Goal: Information Seeking & Learning: Learn about a topic

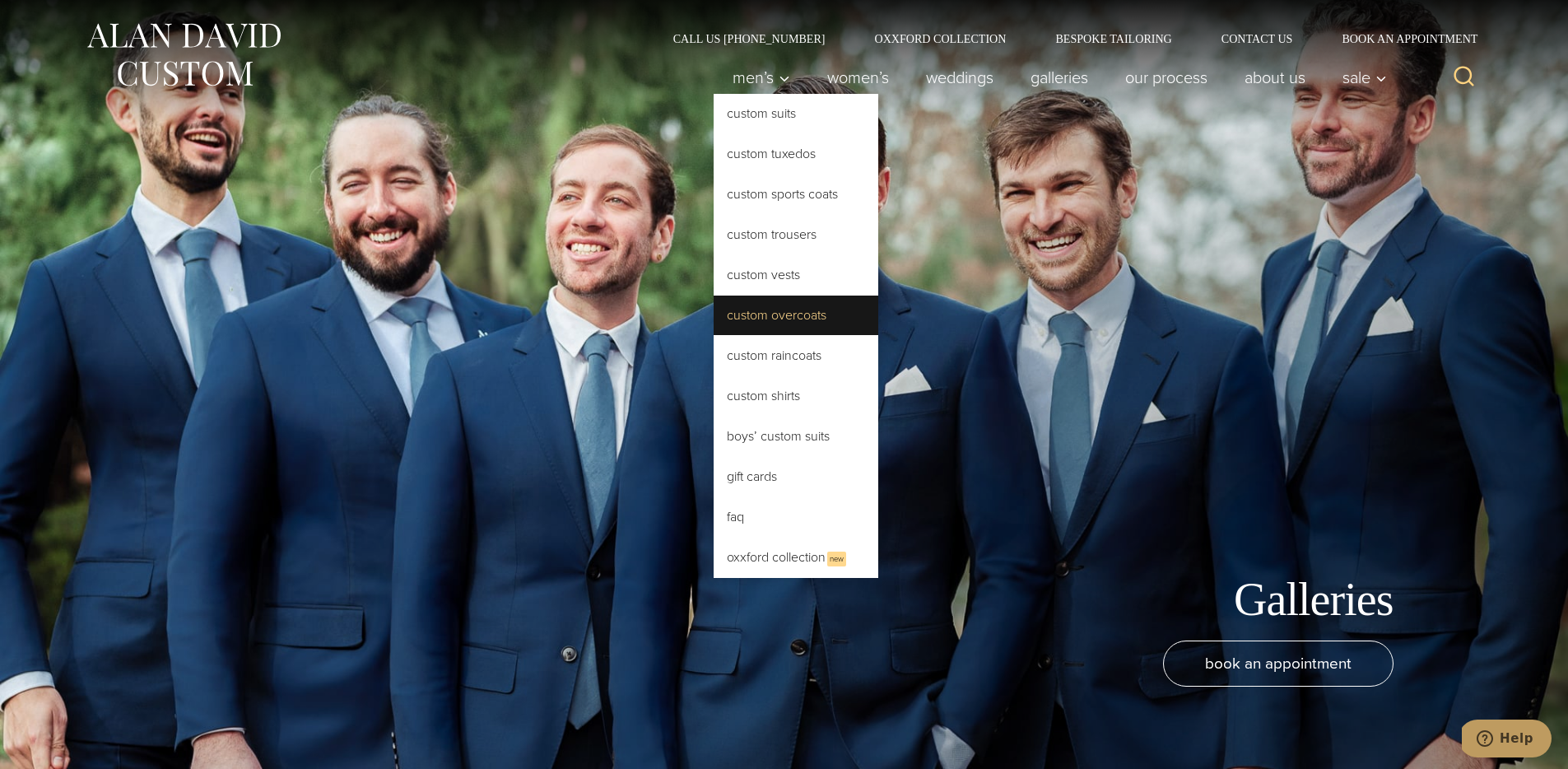
click at [772, 315] on link "Custom Overcoats" at bounding box center [796, 316] width 165 height 40
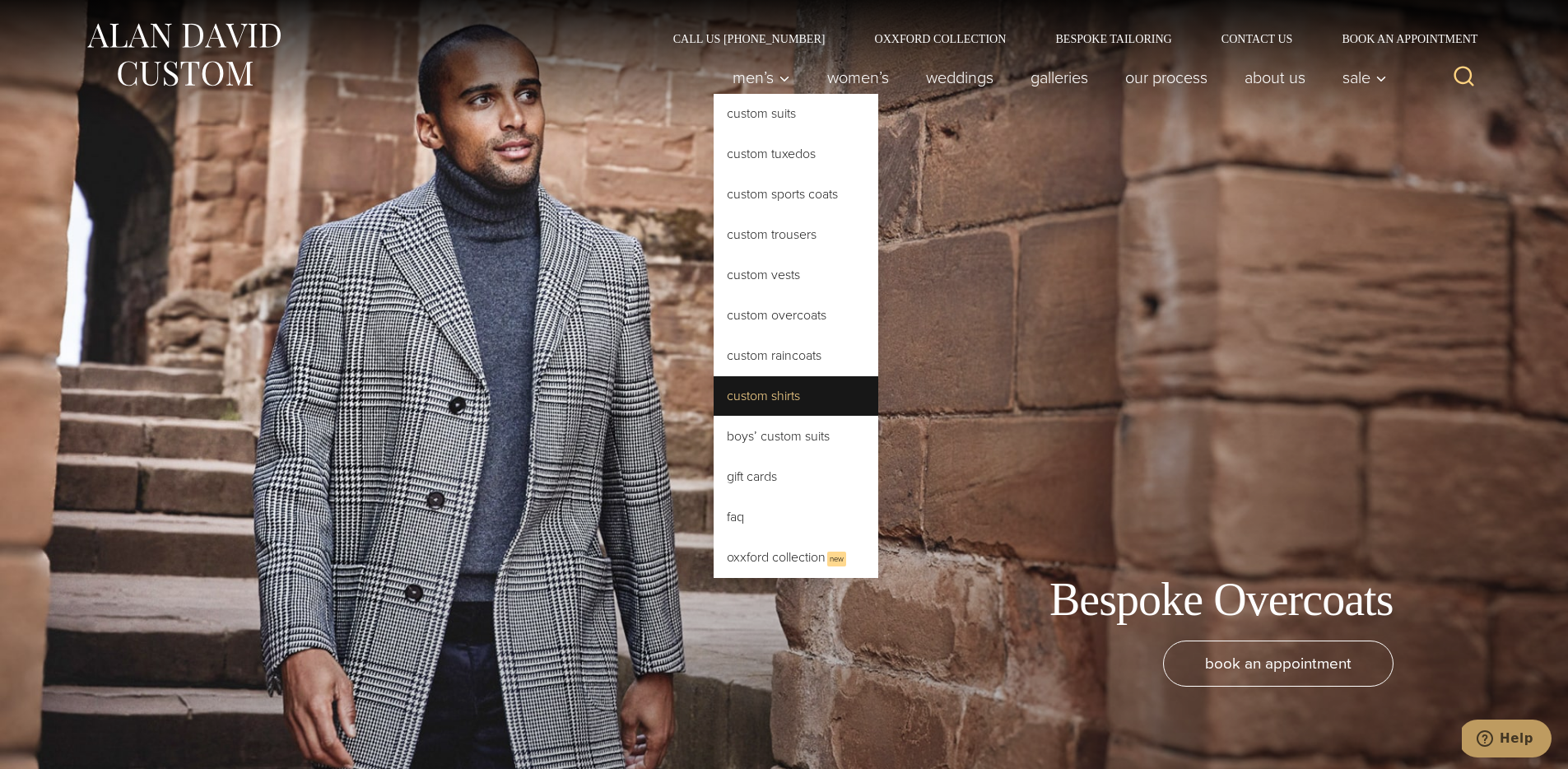
click at [779, 382] on link "Custom Shirts" at bounding box center [796, 396] width 165 height 40
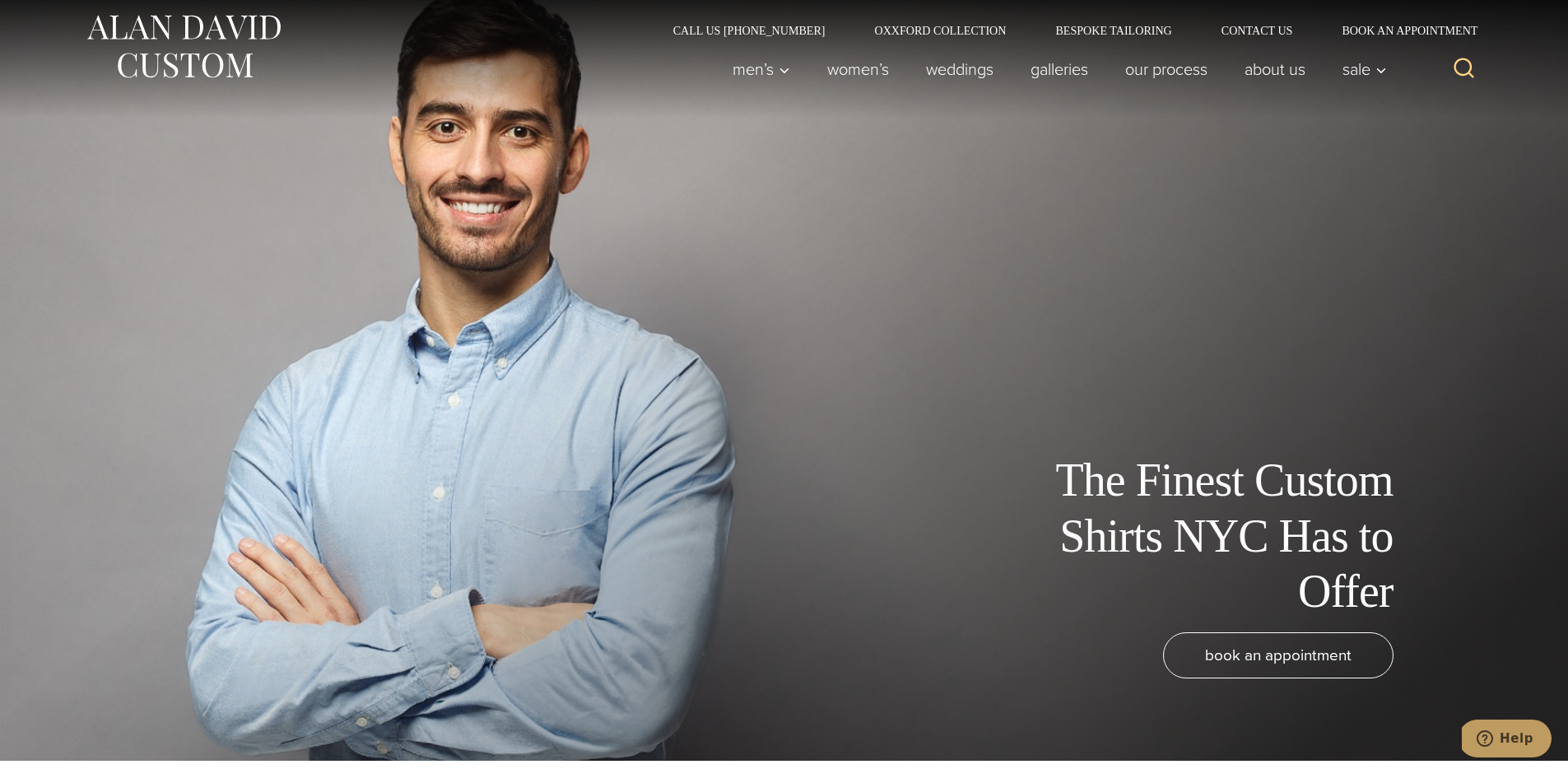
scroll to position [11, 0]
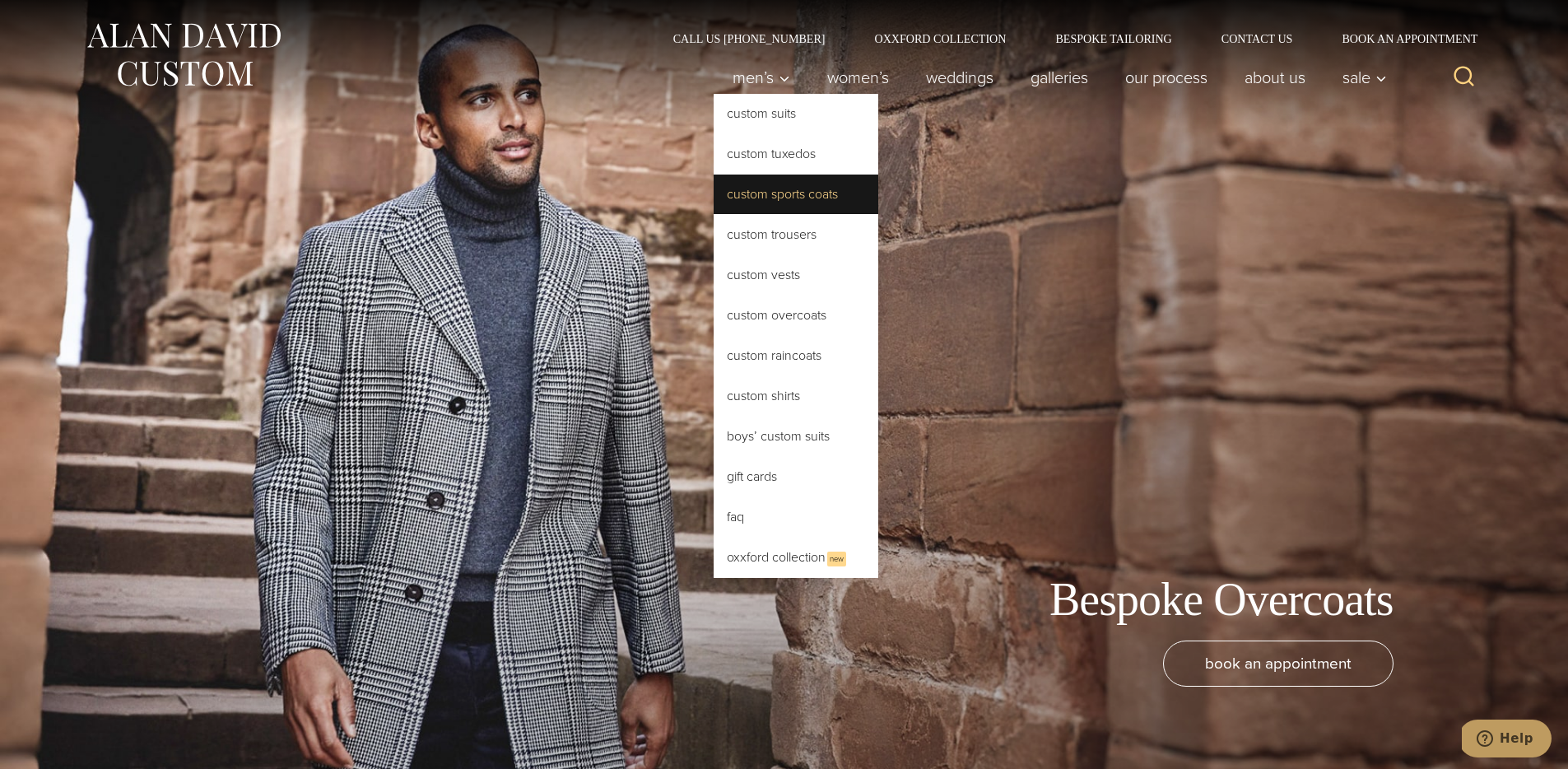
click at [786, 193] on link "Custom Sports Coats" at bounding box center [796, 194] width 165 height 40
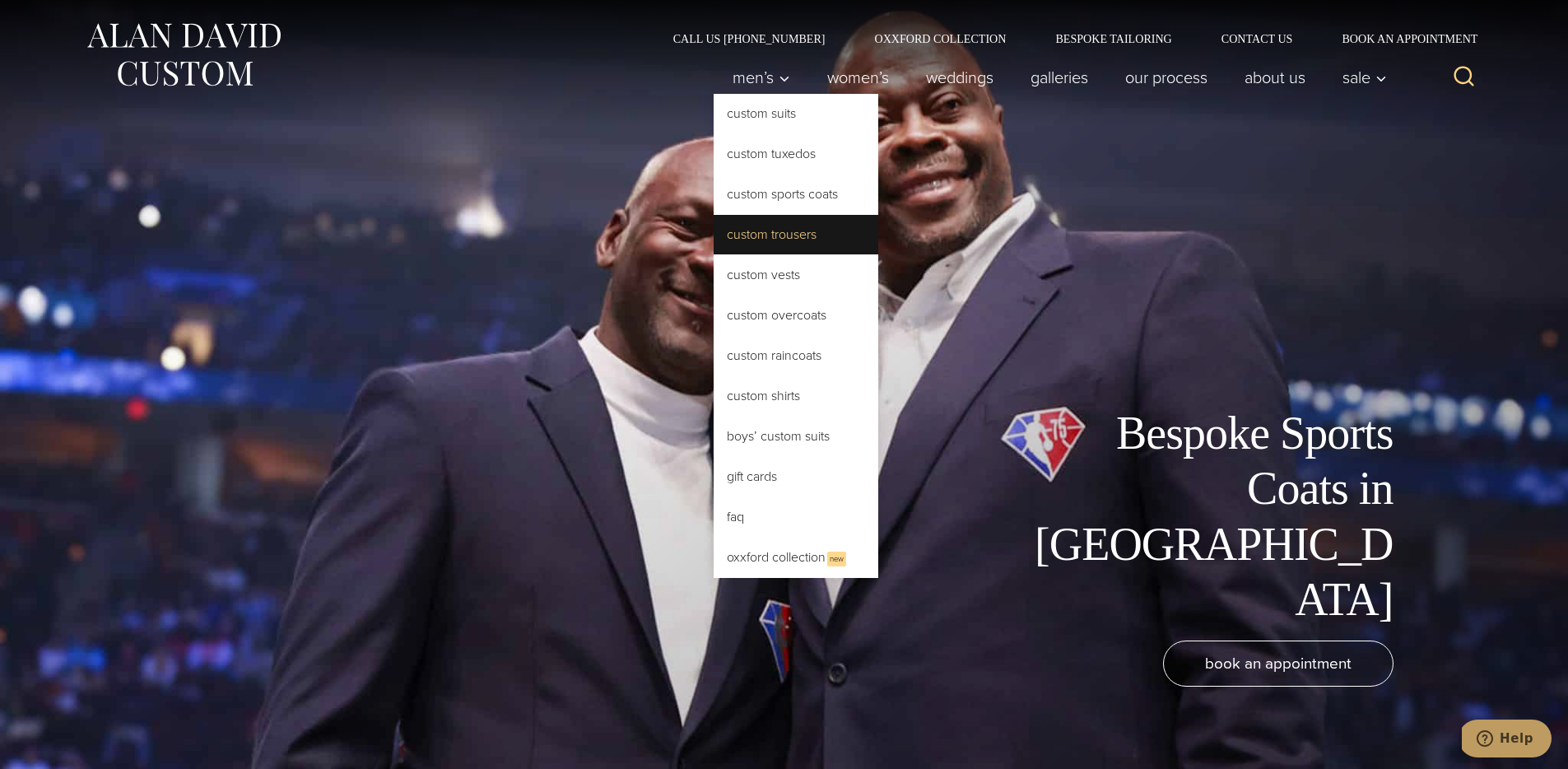
click at [764, 231] on link "Custom Trousers" at bounding box center [796, 234] width 165 height 40
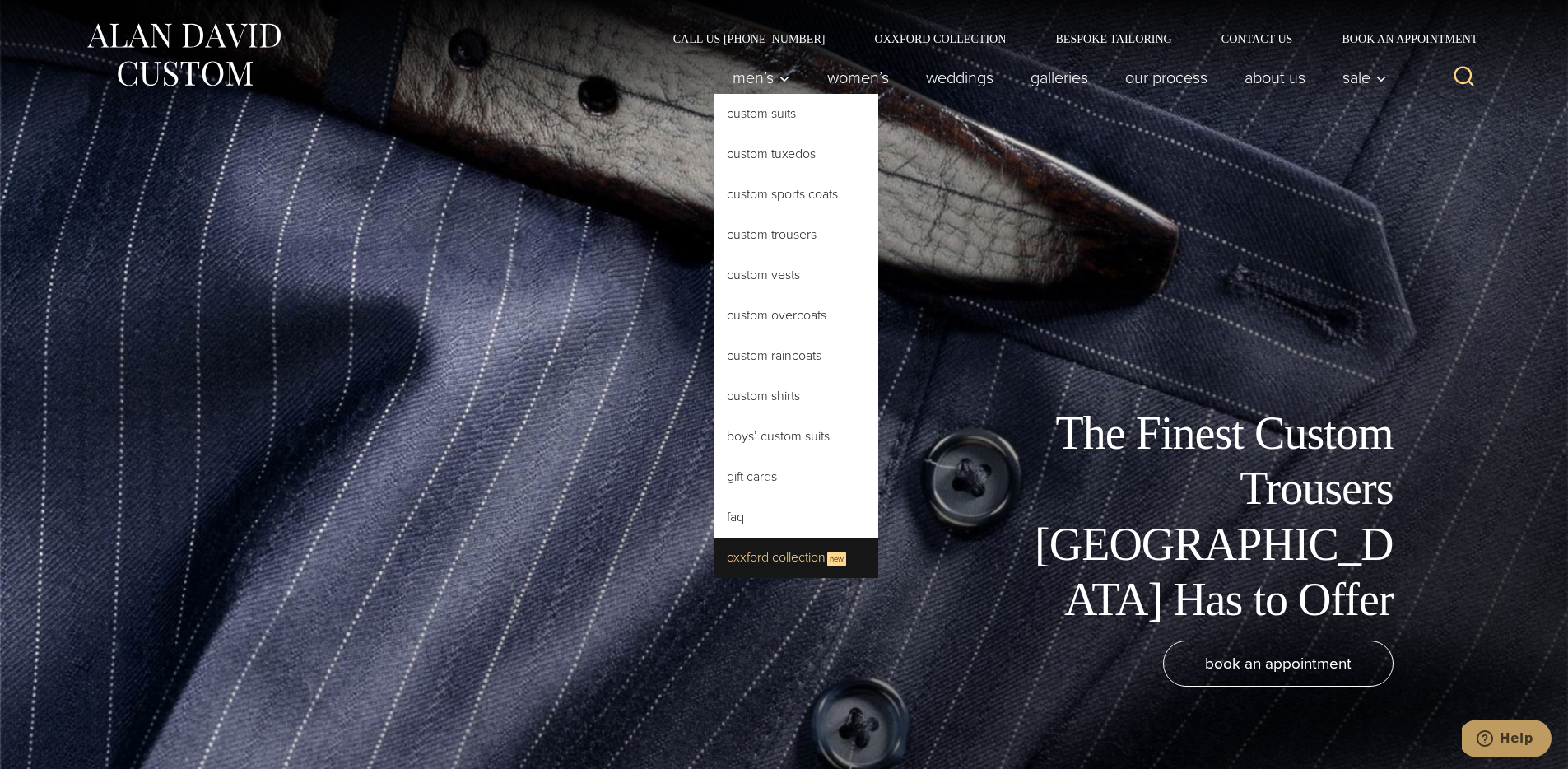
click at [745, 545] on link "Oxxford Collection New" at bounding box center [796, 558] width 165 height 41
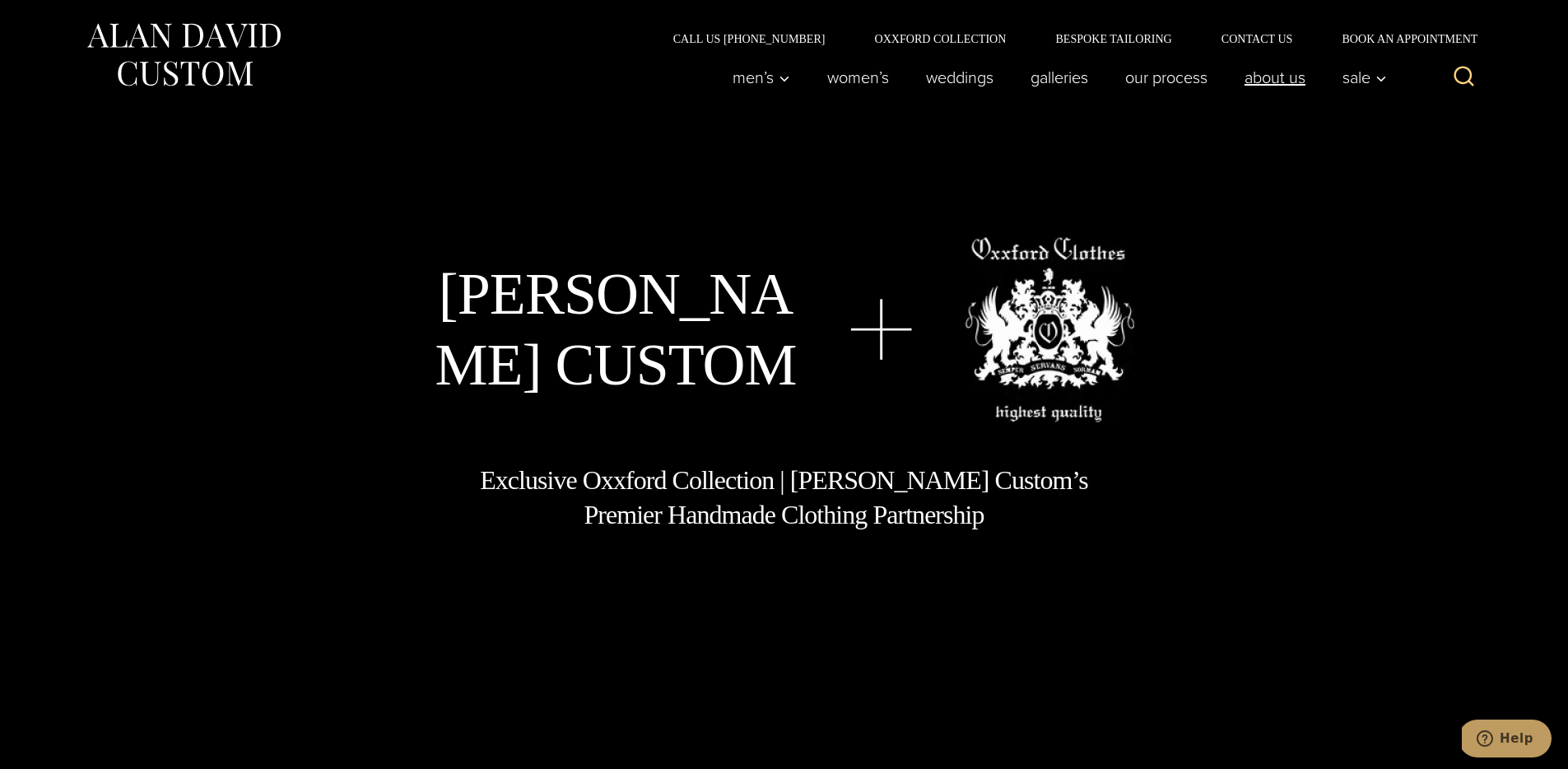
click at [1286, 83] on link "About Us" at bounding box center [1274, 76] width 98 height 33
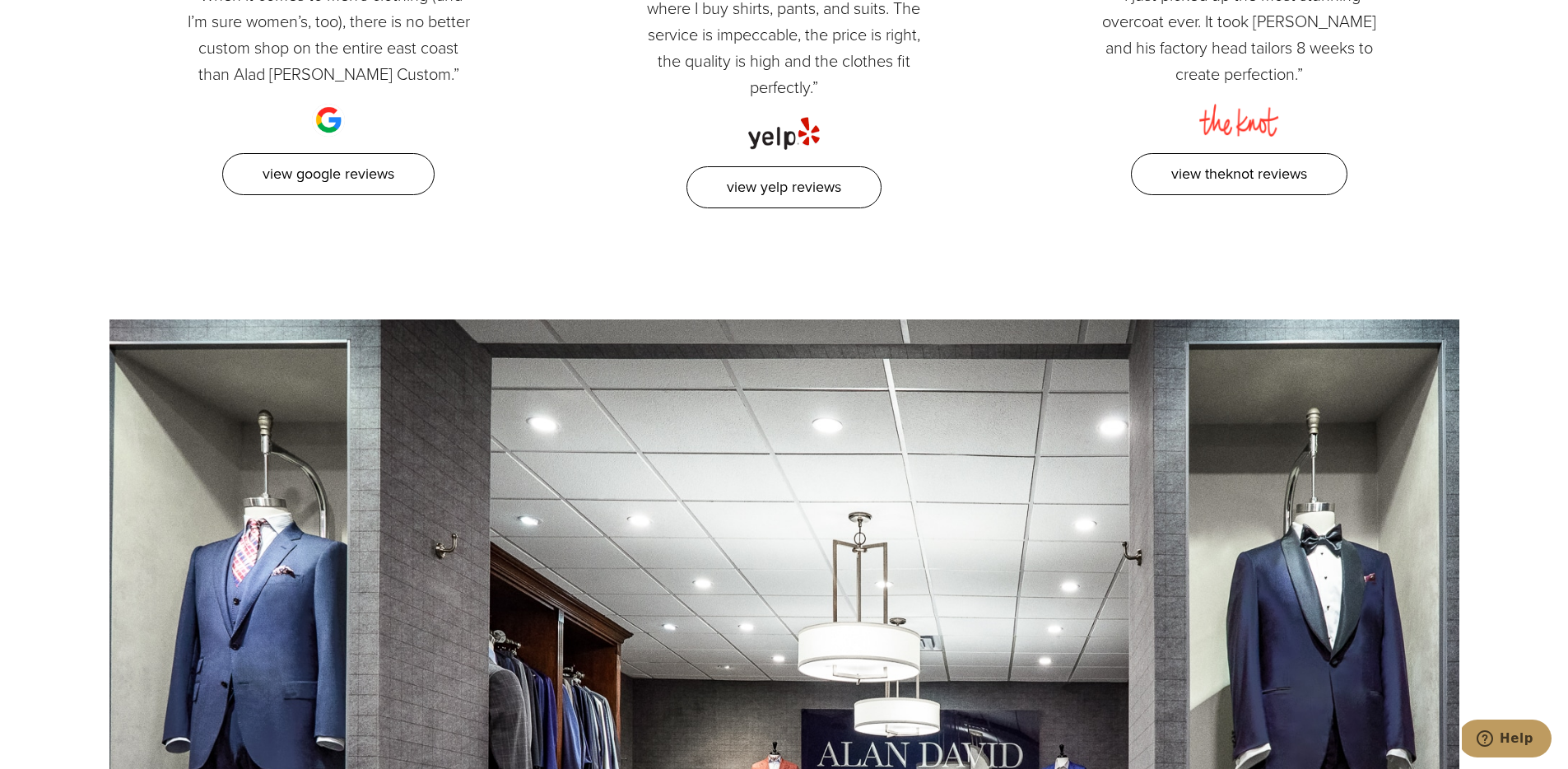
scroll to position [7422, 0]
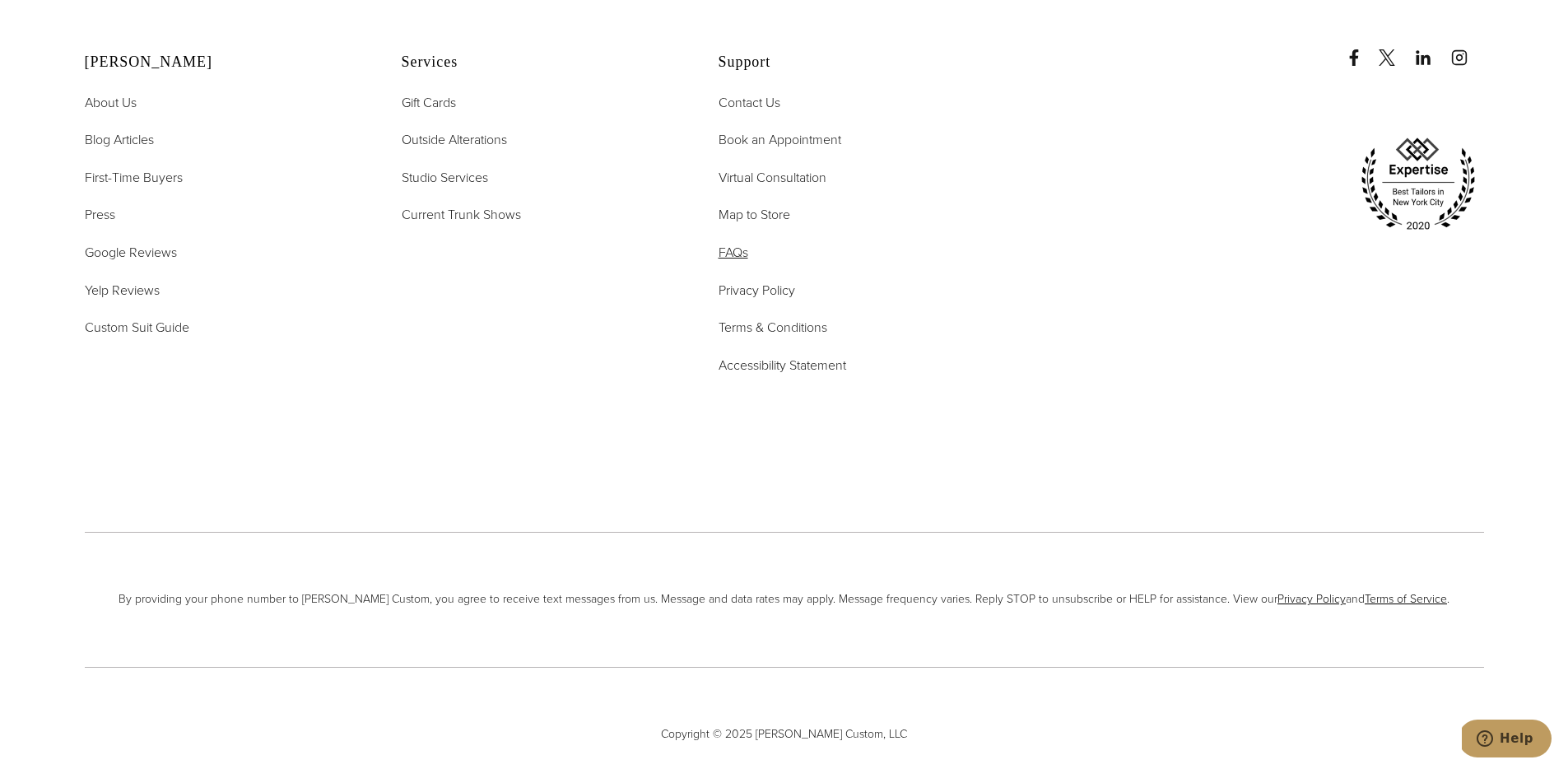
click at [734, 243] on span "FAQs" at bounding box center [733, 252] width 30 height 19
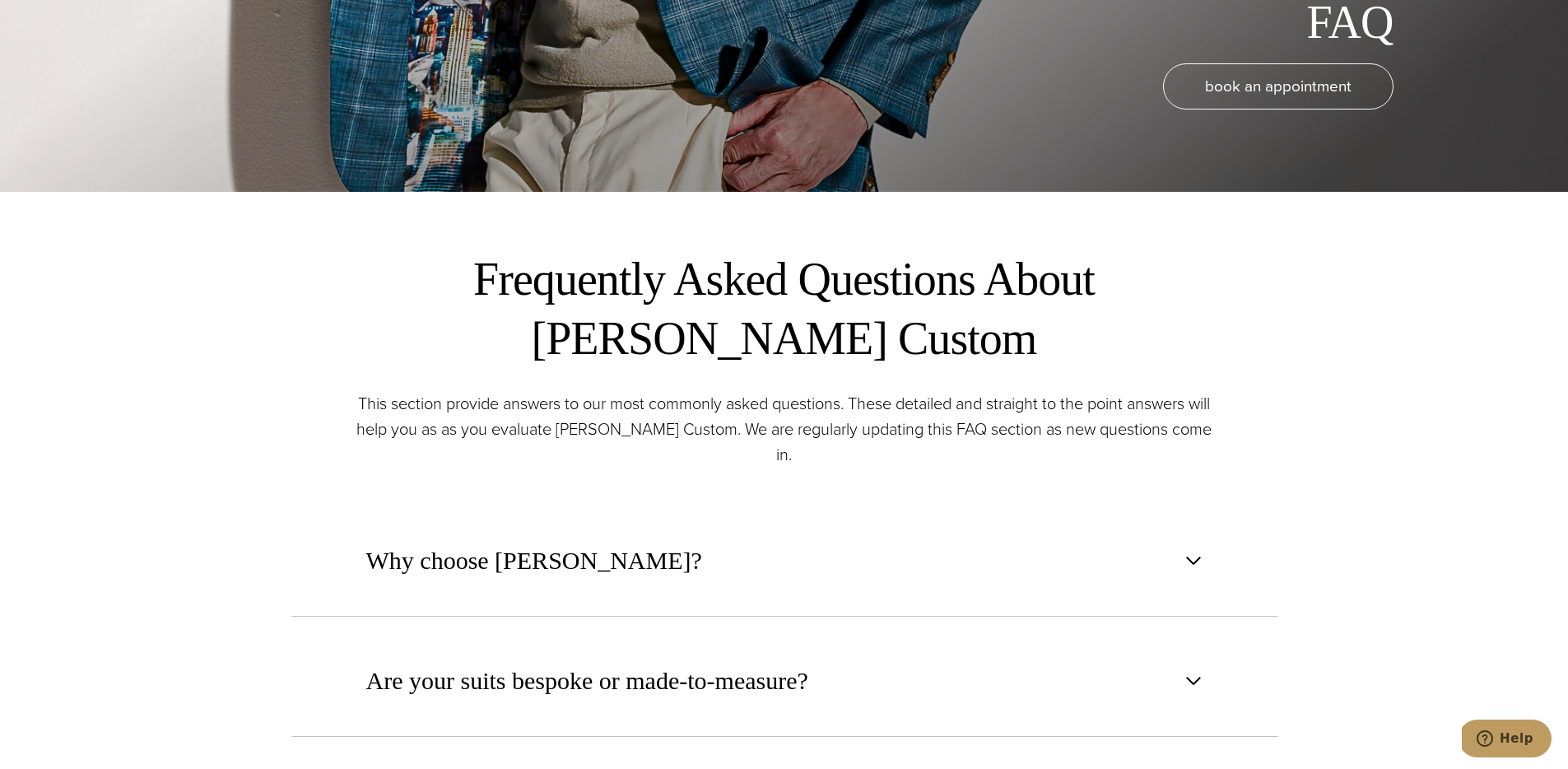
scroll to position [802, 0]
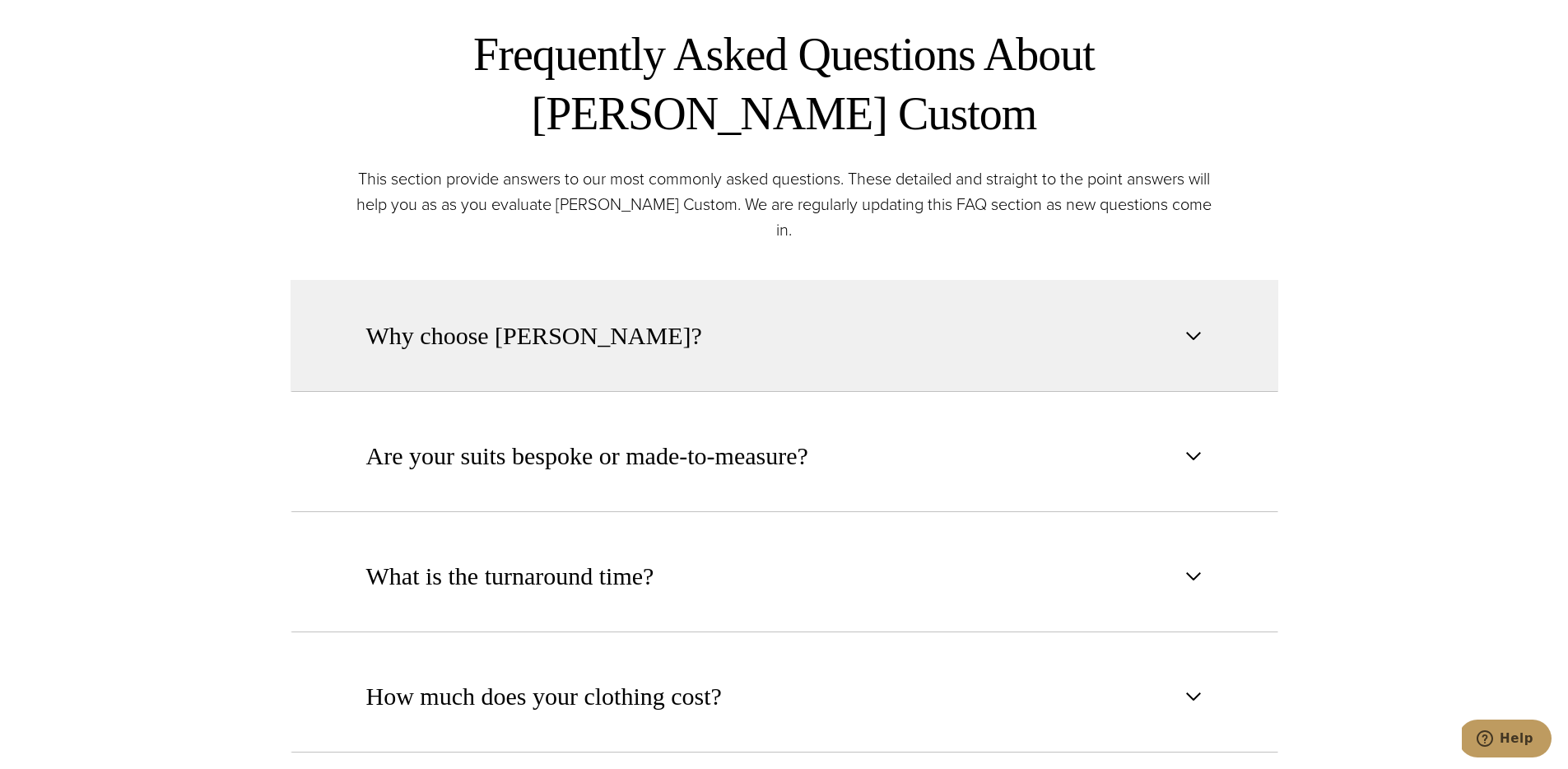
click at [541, 318] on span "Why choose [PERSON_NAME]?" at bounding box center [534, 335] width 335 height 36
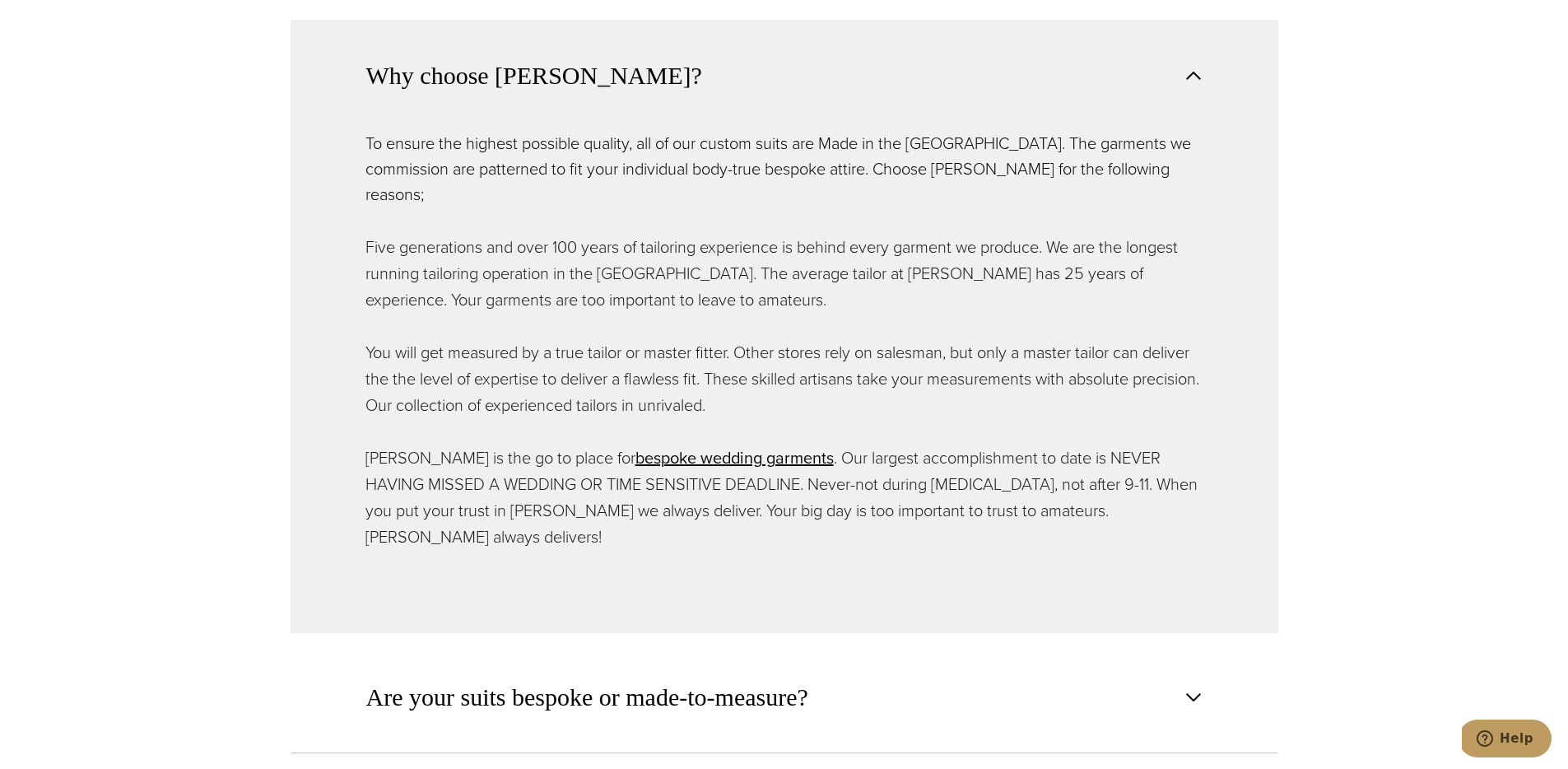
scroll to position [1185, 0]
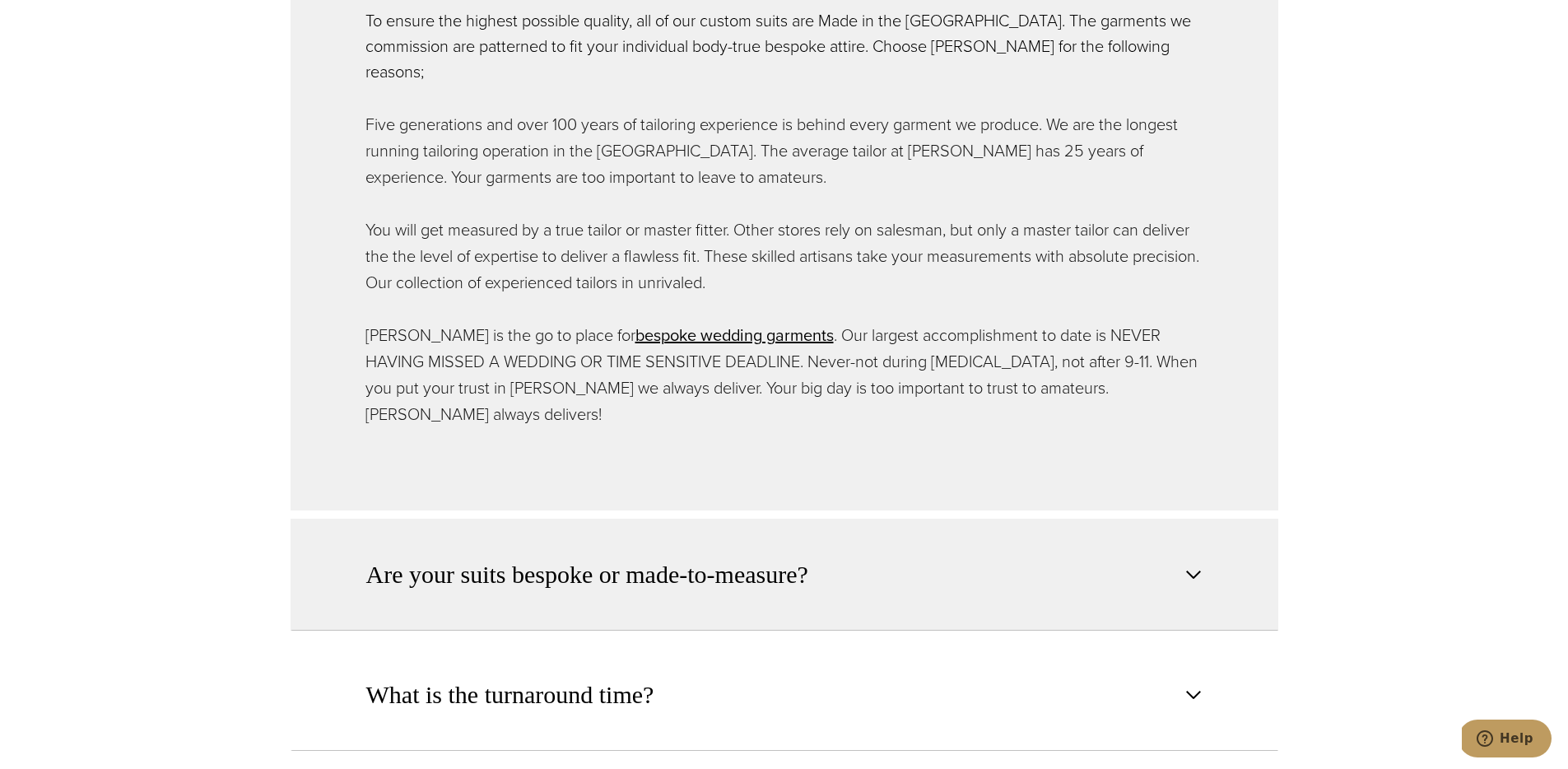
click at [593, 557] on span "Are your suits bespoke or made-to-measure?" at bounding box center [587, 575] width 442 height 36
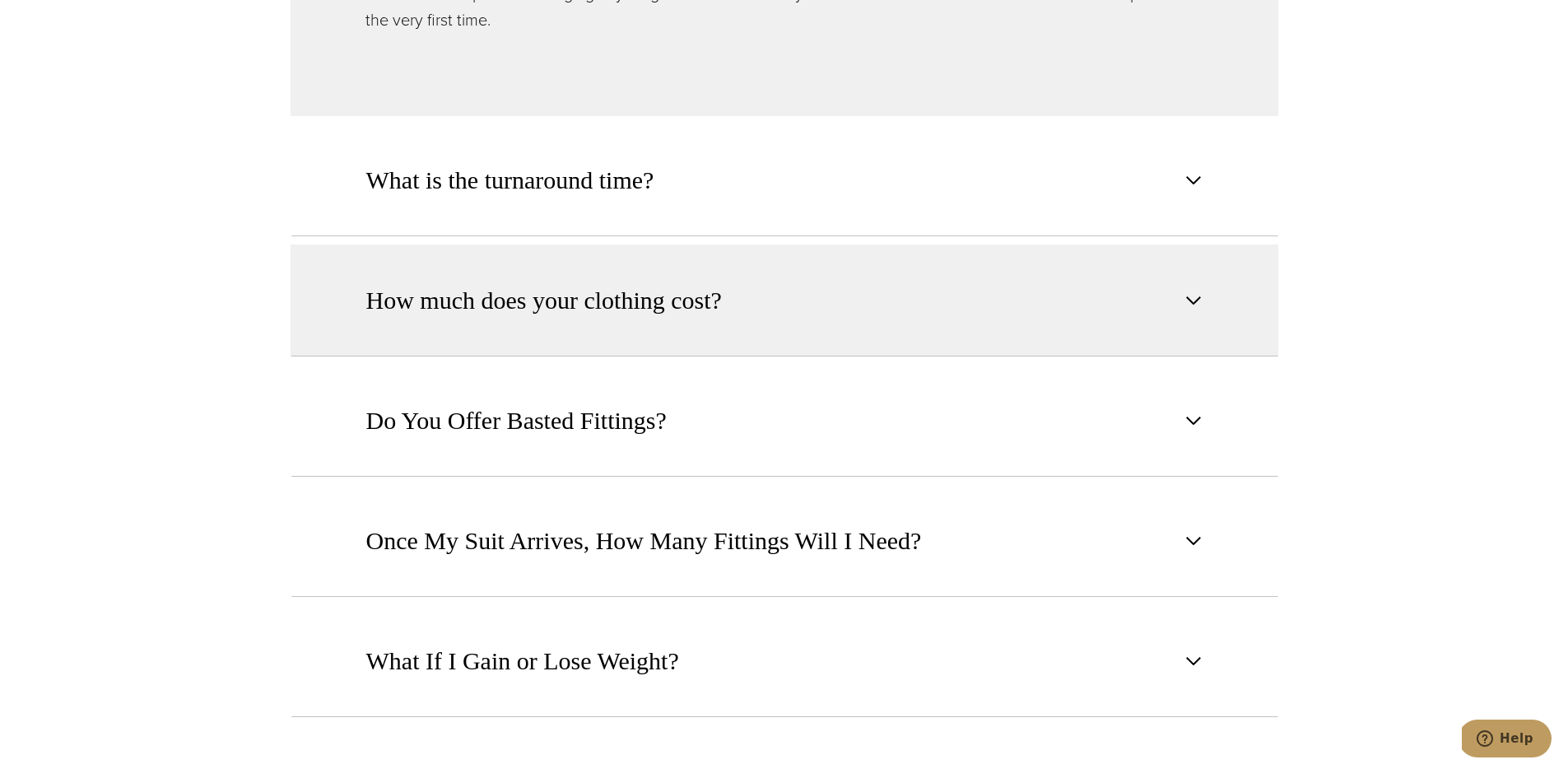
scroll to position [1665, 0]
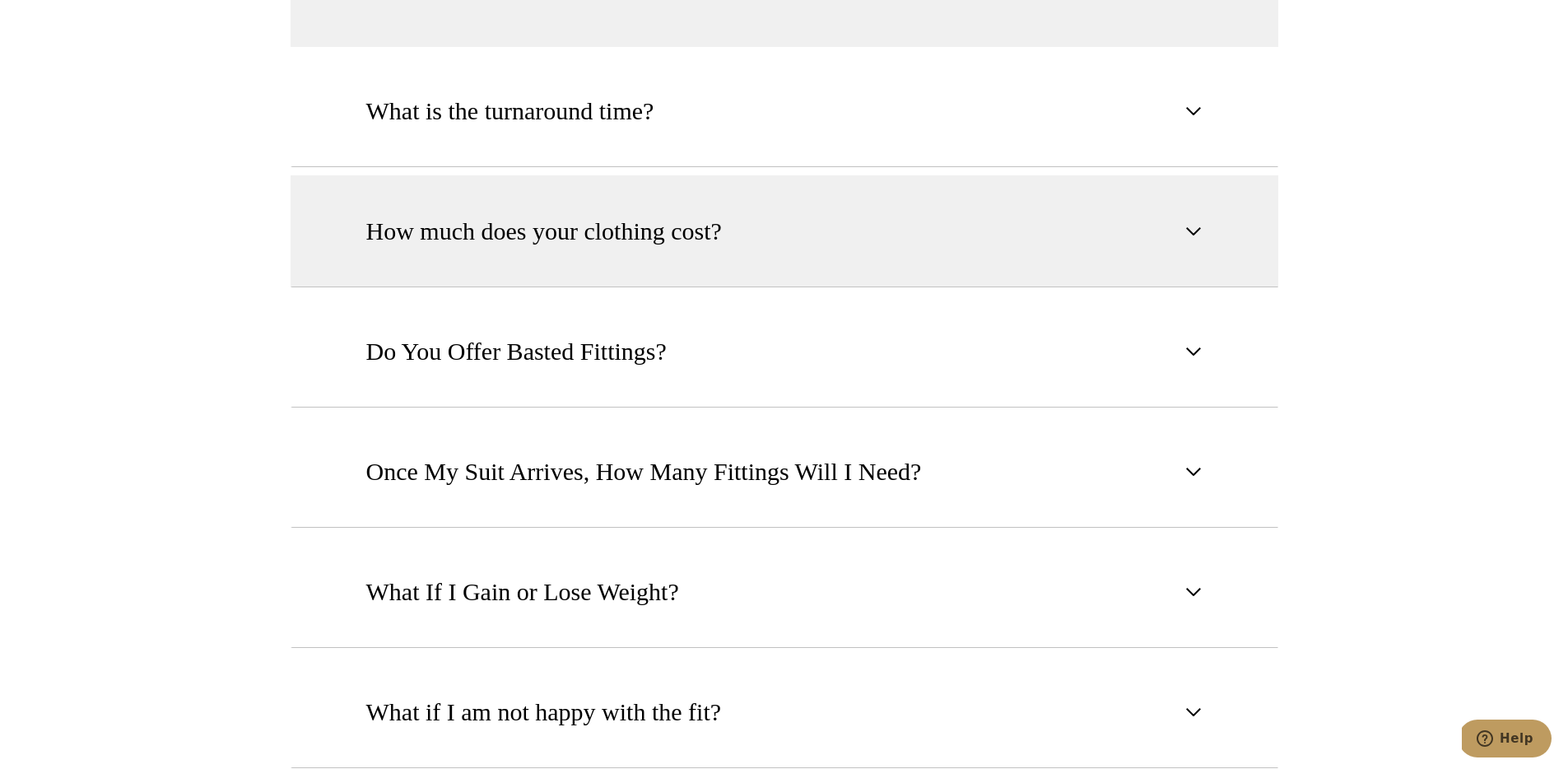
click at [470, 239] on button "How much does your clothing cost?" at bounding box center [784, 231] width 987 height 112
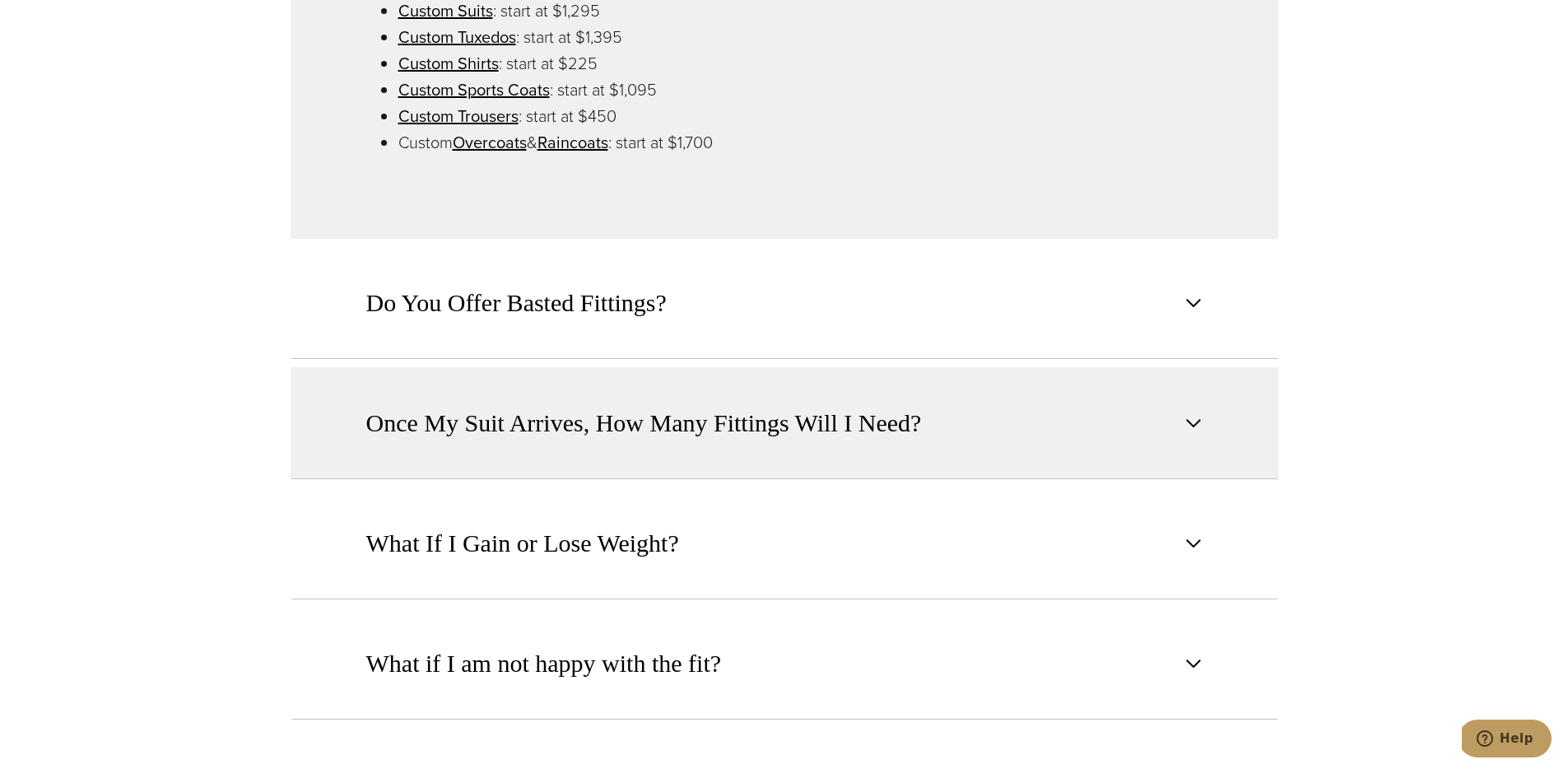
scroll to position [1609, 0]
click at [780, 404] on span "Once My Suit Arrives, How Many Fittings Will I Need?" at bounding box center [644, 422] width 556 height 36
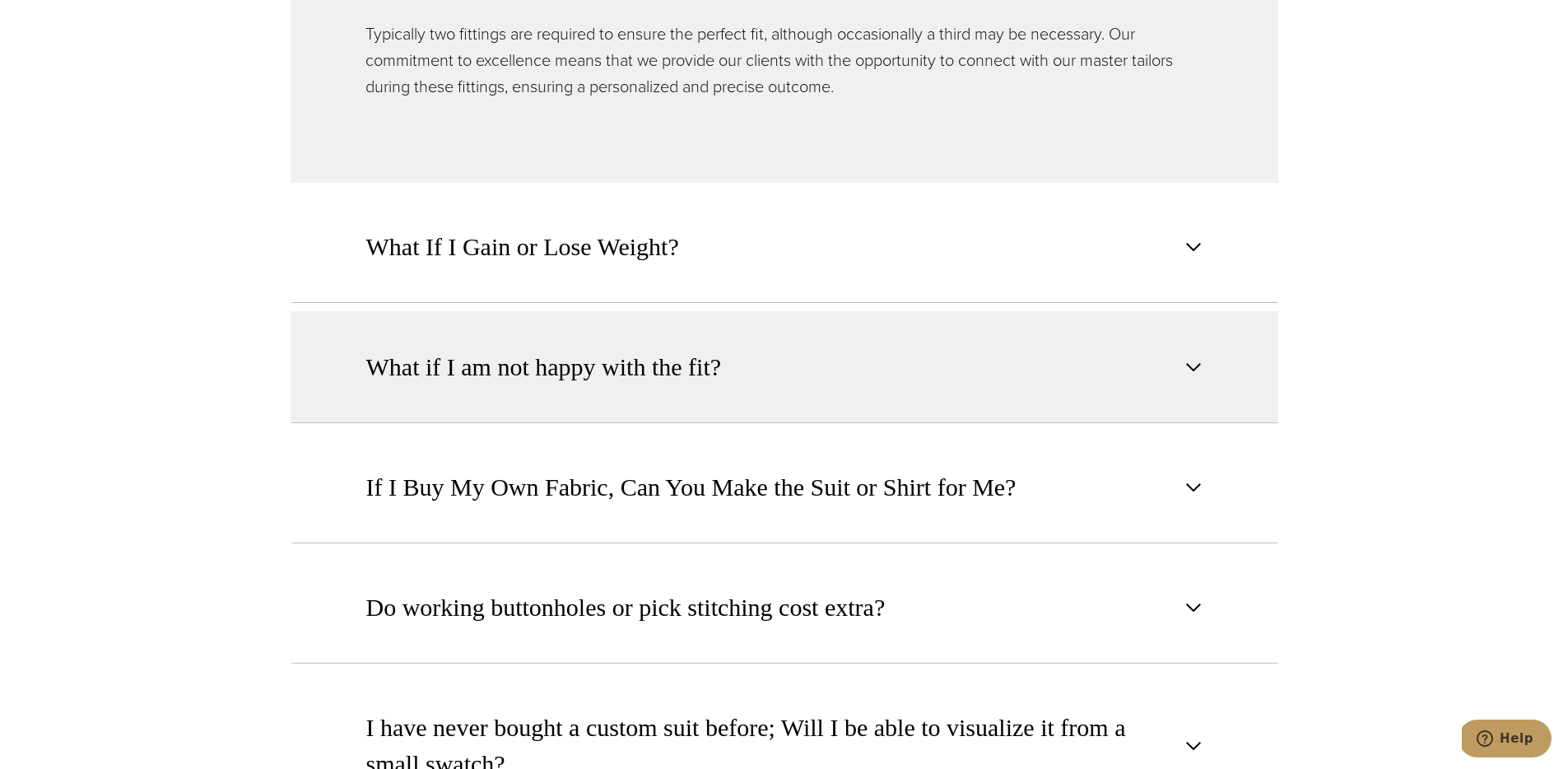
scroll to position [1774, 0]
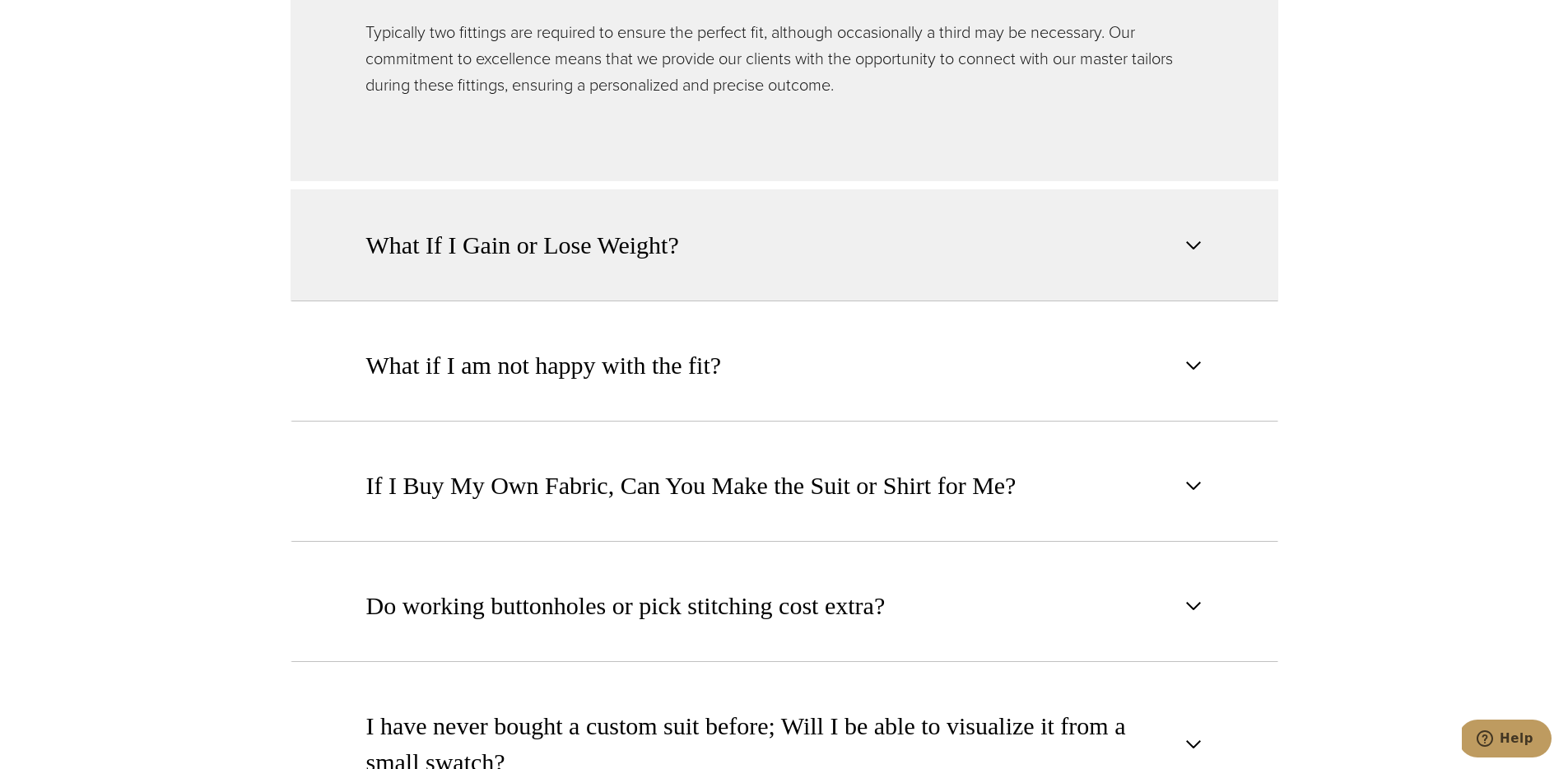
click at [588, 252] on button "What If I Gain or Lose Weight?" at bounding box center [784, 245] width 987 height 112
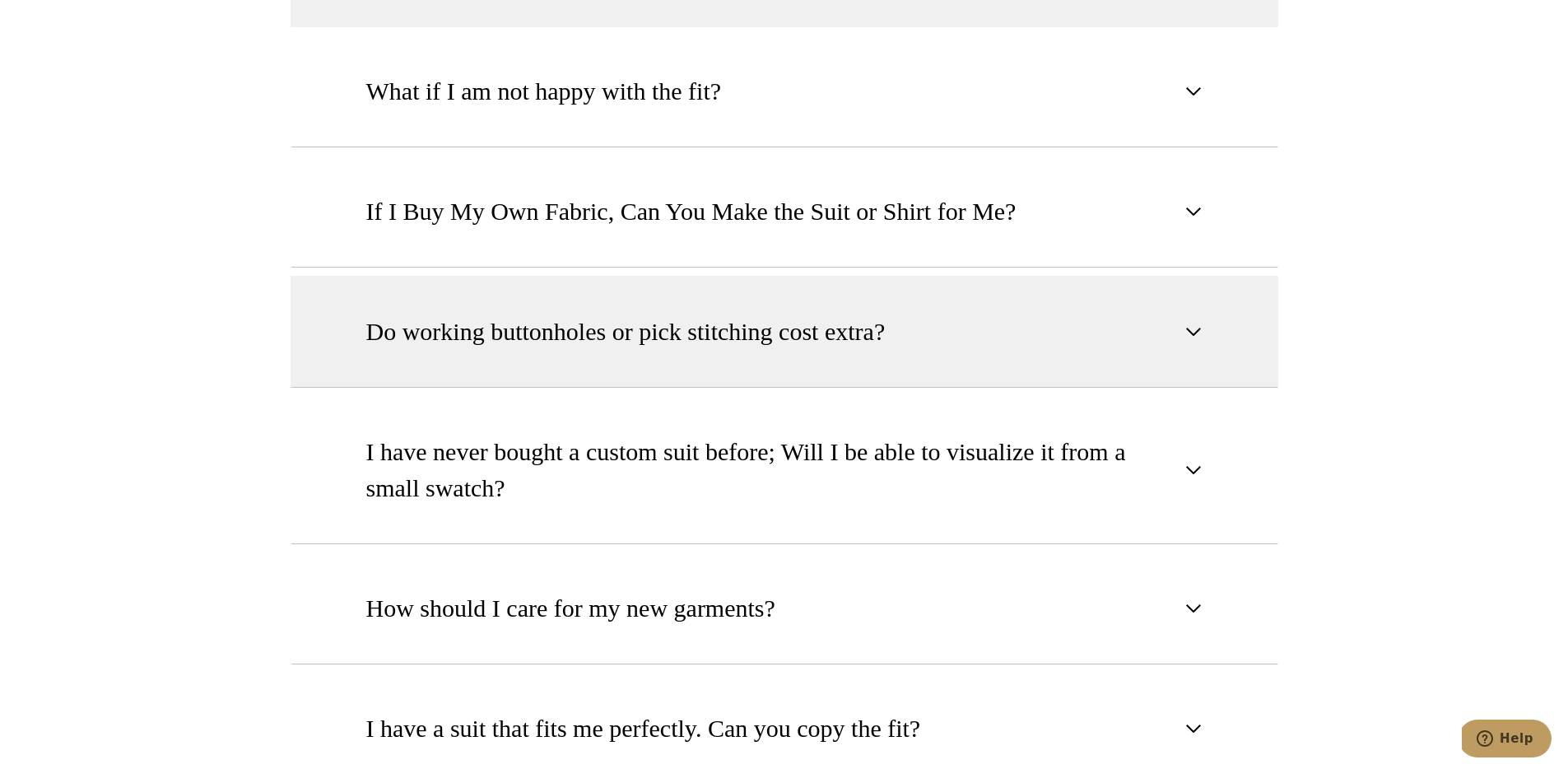
scroll to position [2079, 0]
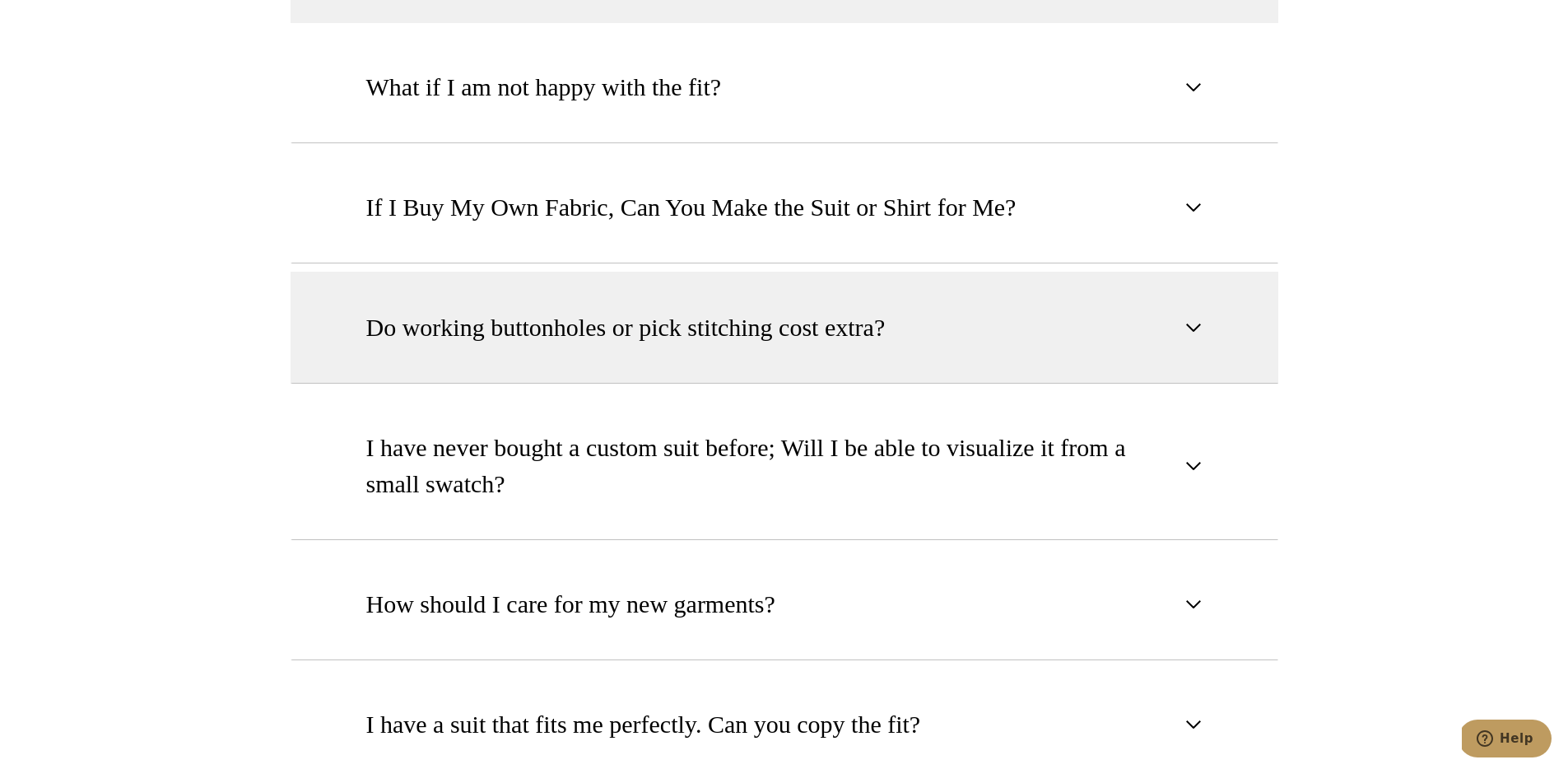
click at [408, 310] on span "Do working buttonholes or pick stitching cost extra?" at bounding box center [625, 327] width 519 height 36
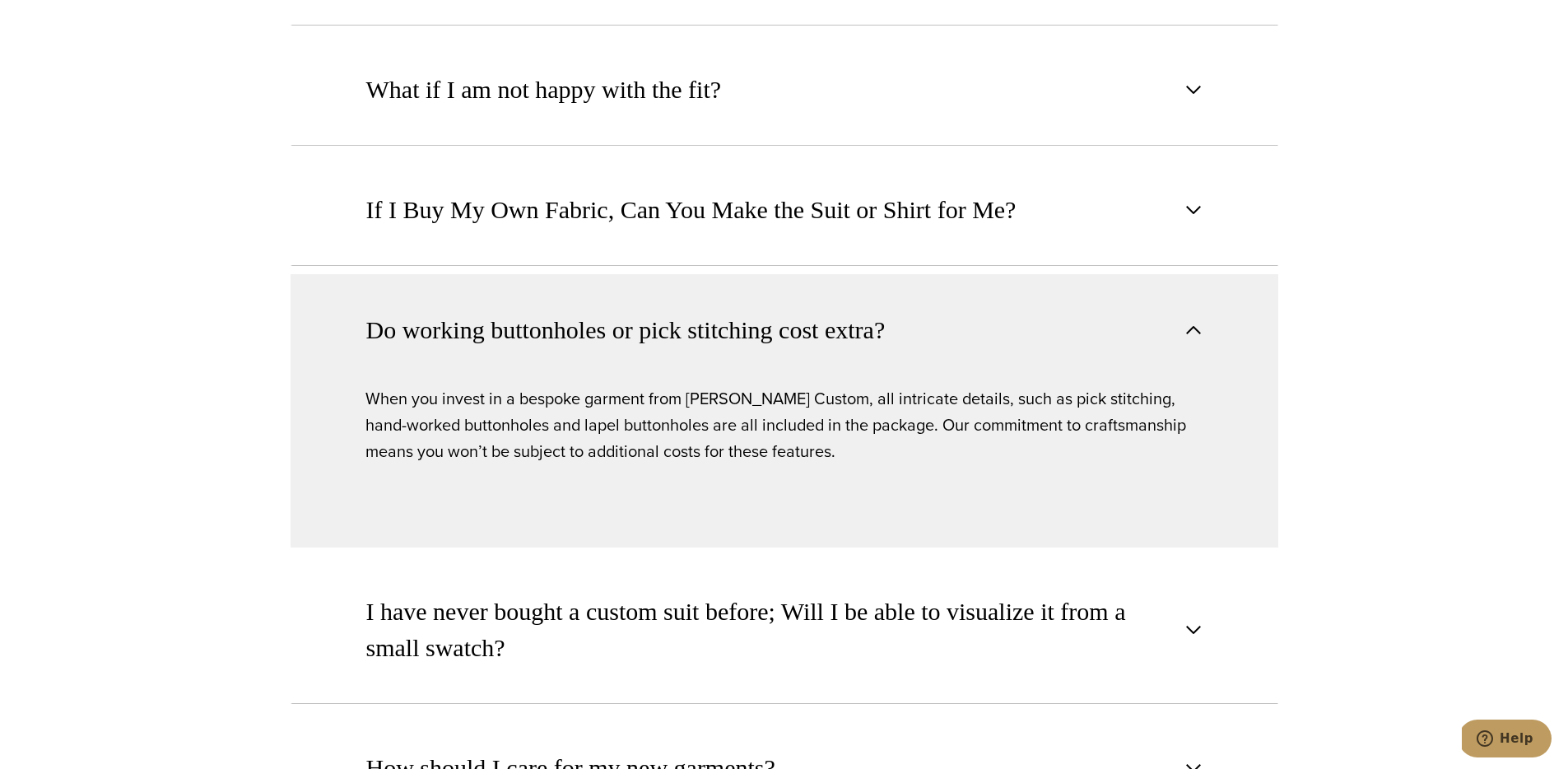
scroll to position [1888, 0]
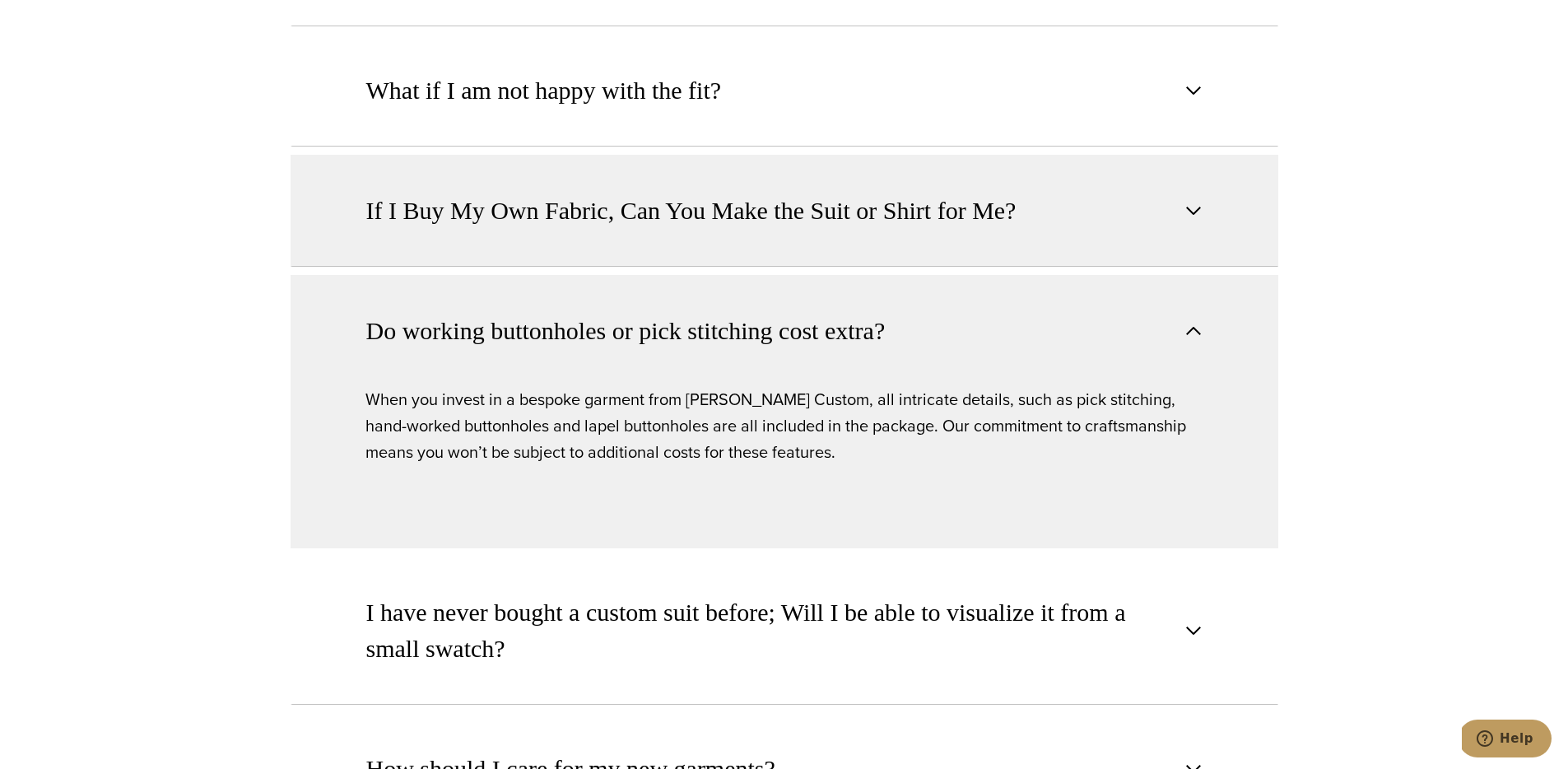
click at [483, 196] on span "If I Buy My Own Fabric, Can You Make the Suit or Shirt for Me?" at bounding box center [691, 210] width 650 height 36
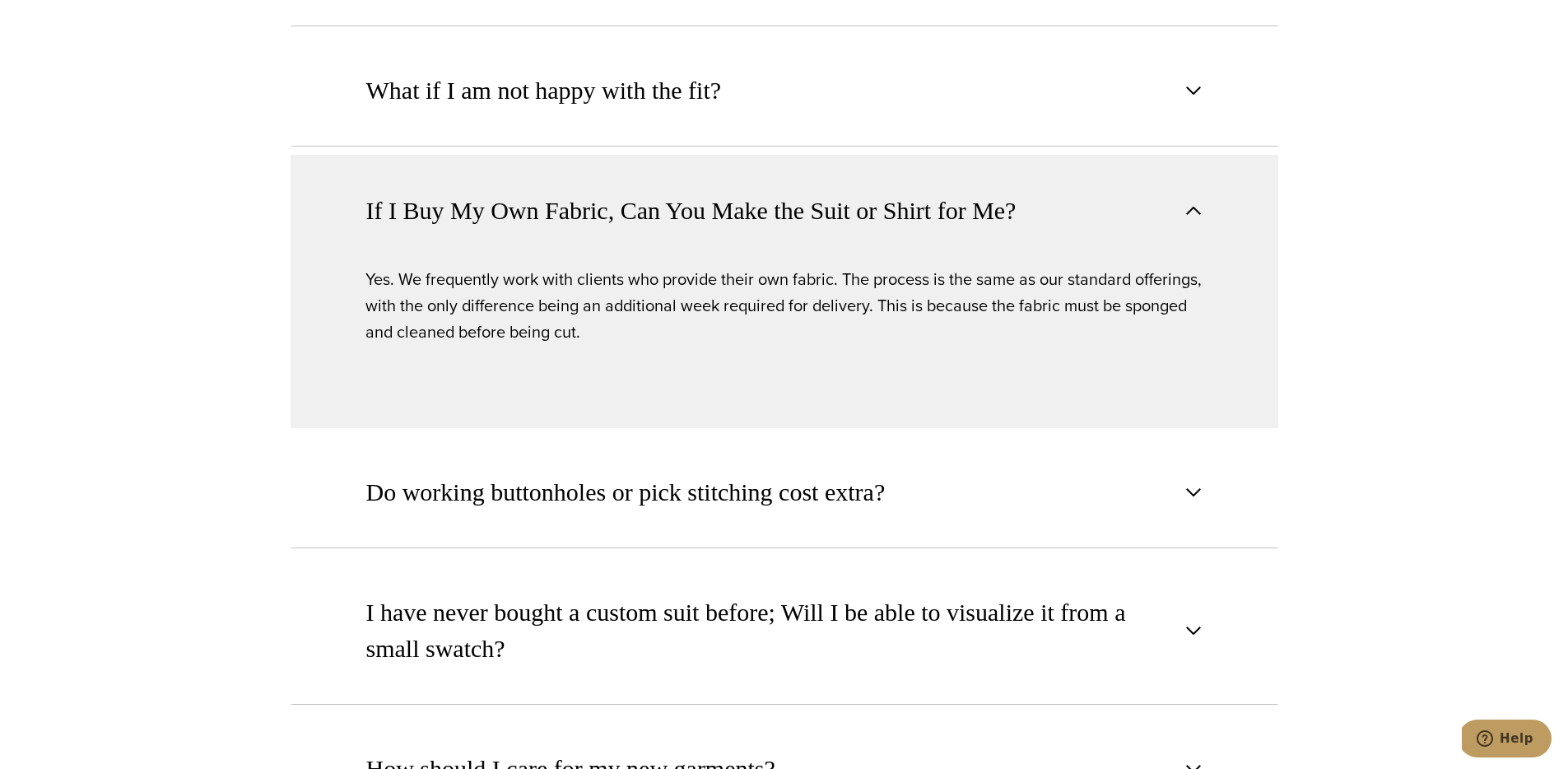
click at [482, 195] on span "If I Buy My Own Fabric, Can You Make the Suit or Shirt for Me?" at bounding box center [691, 210] width 650 height 36
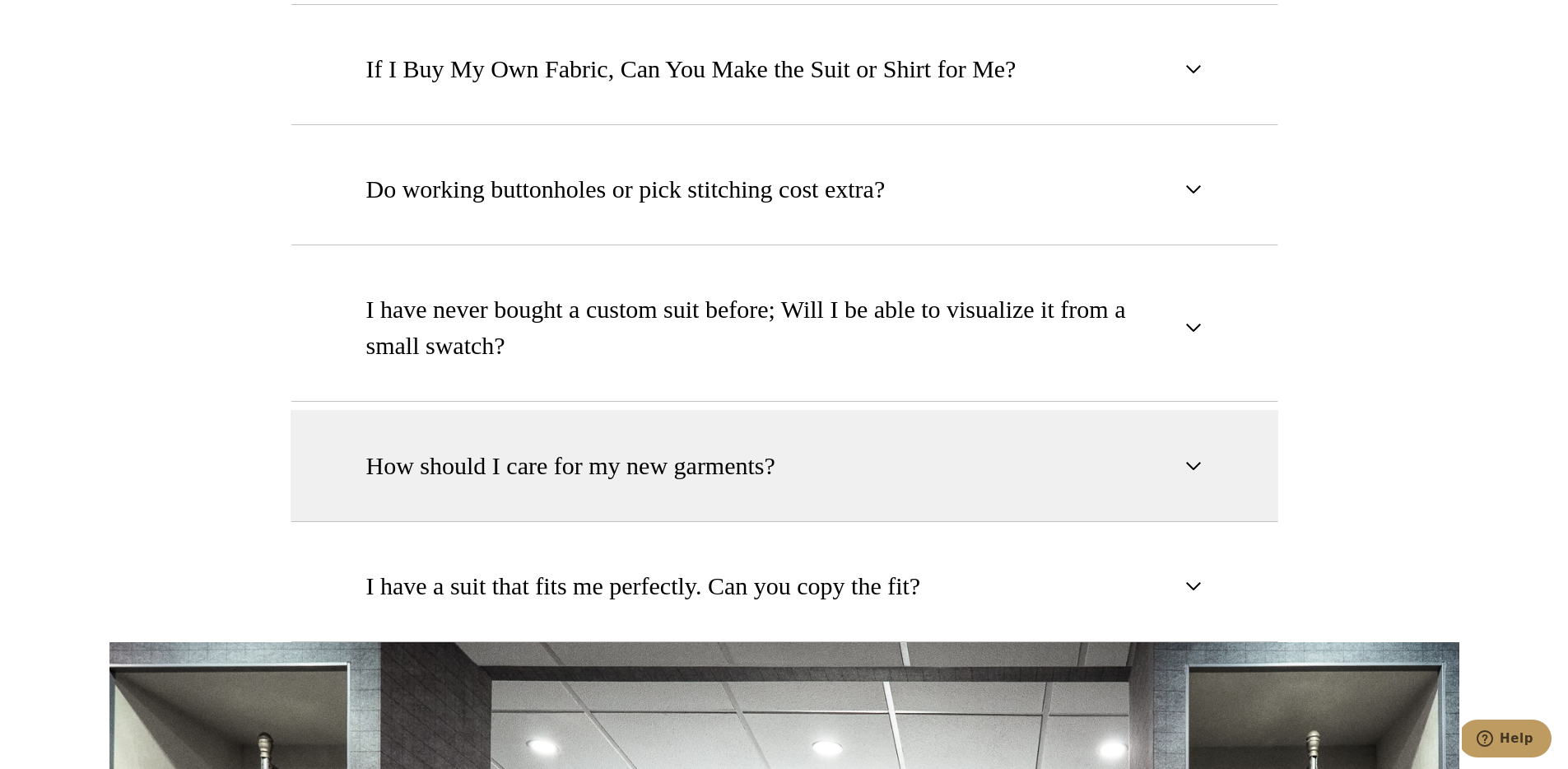
scroll to position [2030, 0]
click at [474, 447] on span "How should I care for my new garments?" at bounding box center [571, 464] width 409 height 36
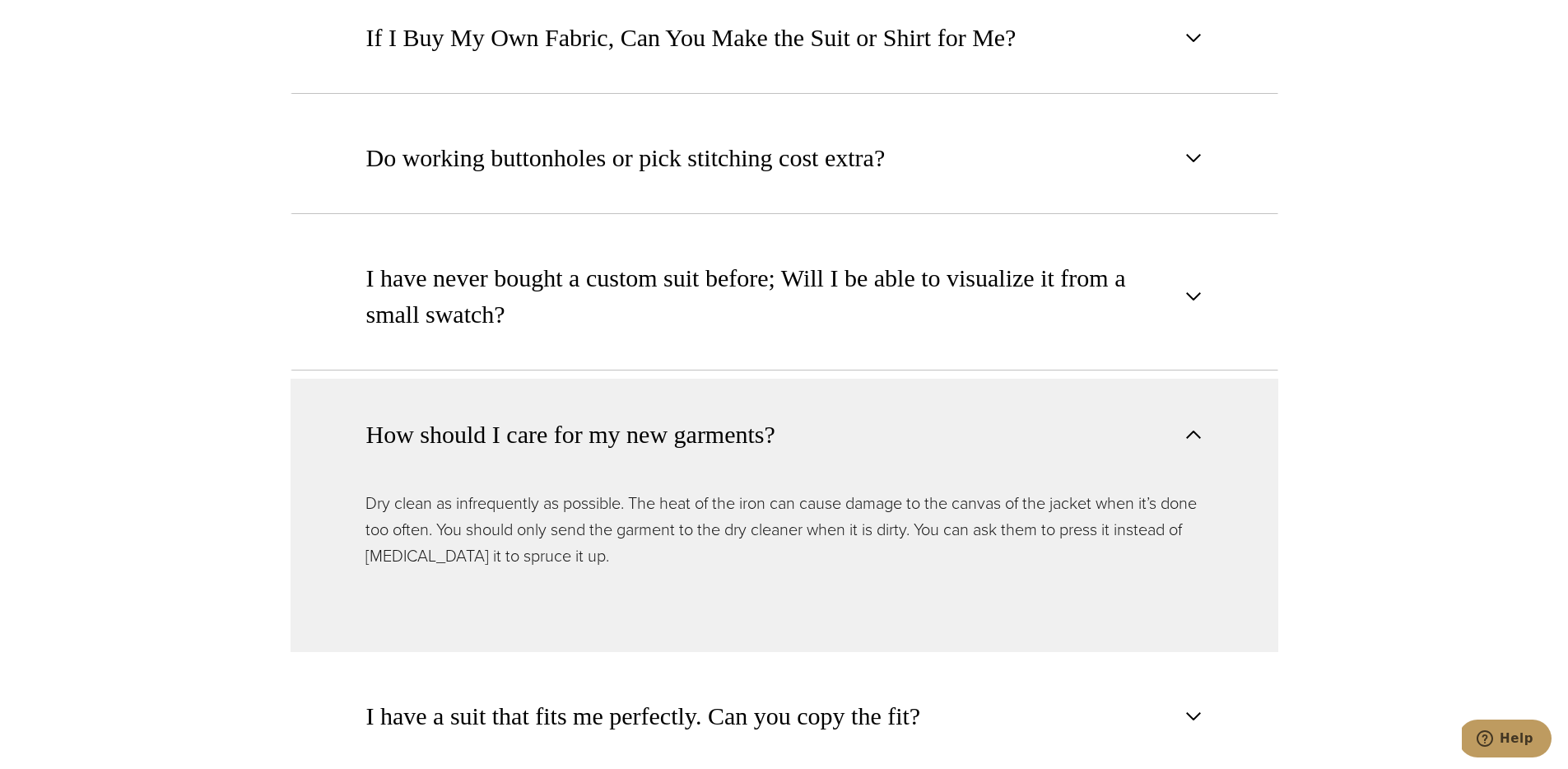
scroll to position [2062, 0]
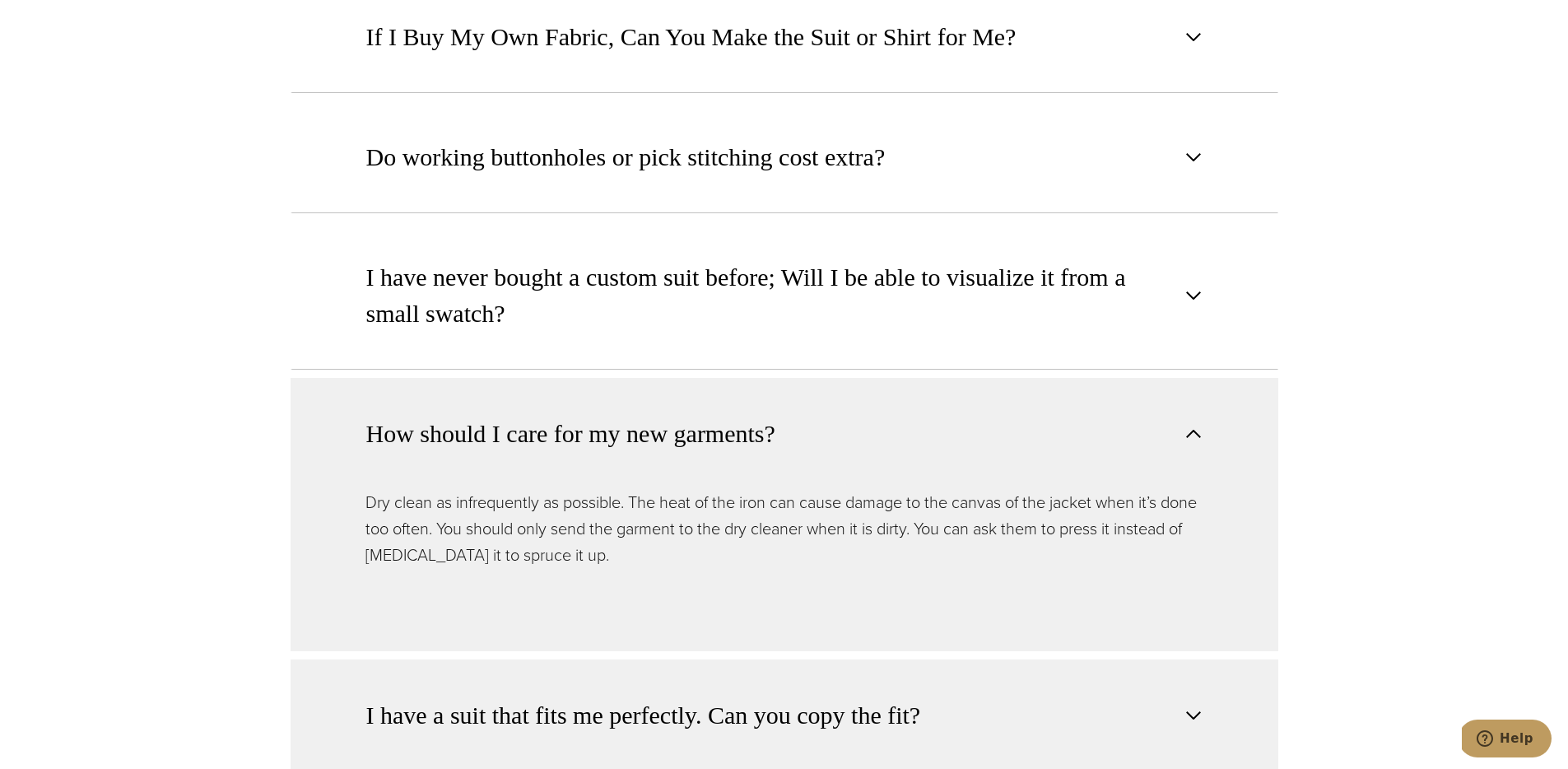
drag, startPoint x: 458, startPoint y: 680, endPoint x: 427, endPoint y: 673, distance: 31.8
click at [459, 698] on span "I have a suit that fits me perfectly. Can you copy the fit?" at bounding box center [643, 715] width 555 height 36
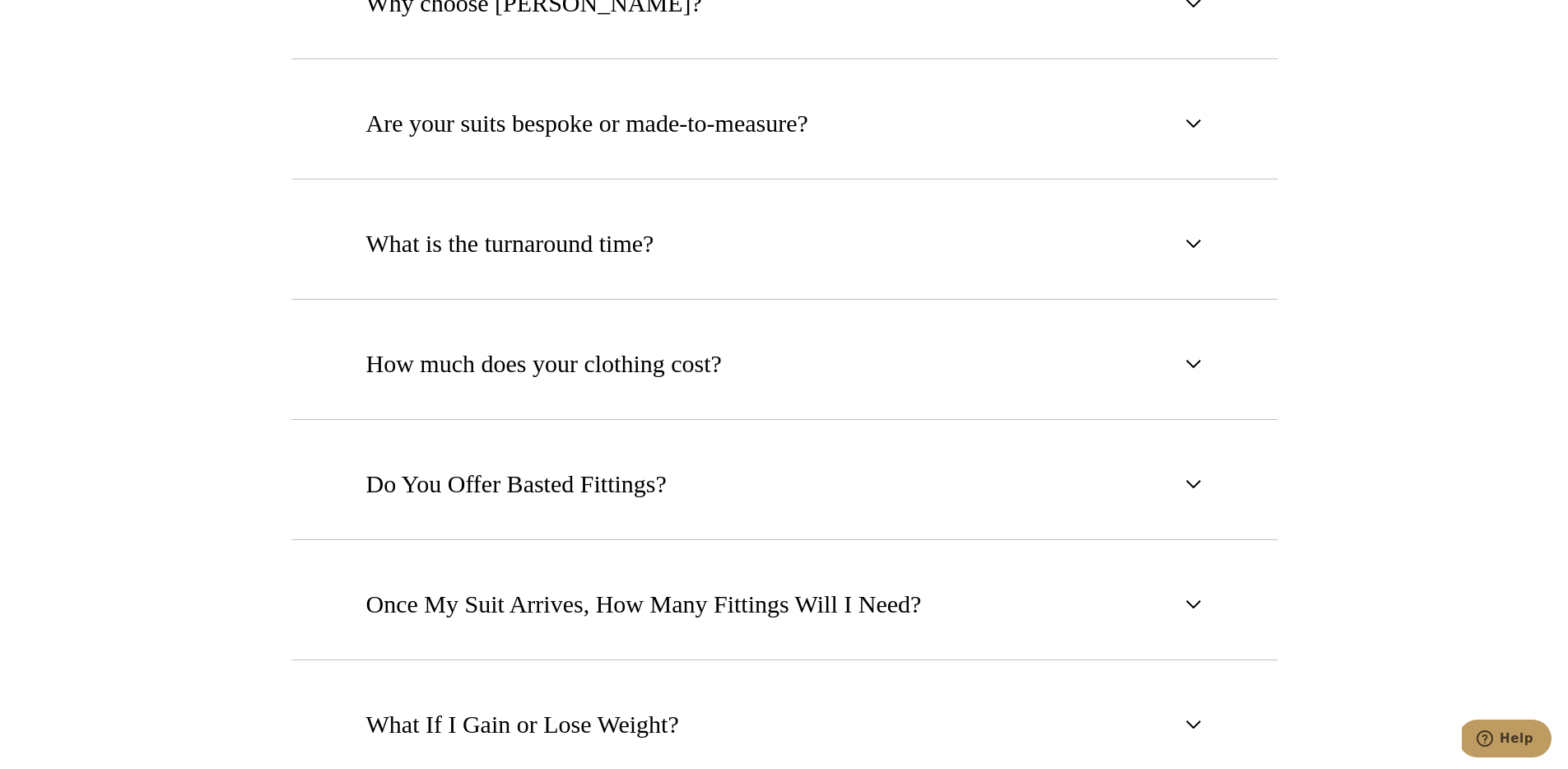
scroll to position [1418, 0]
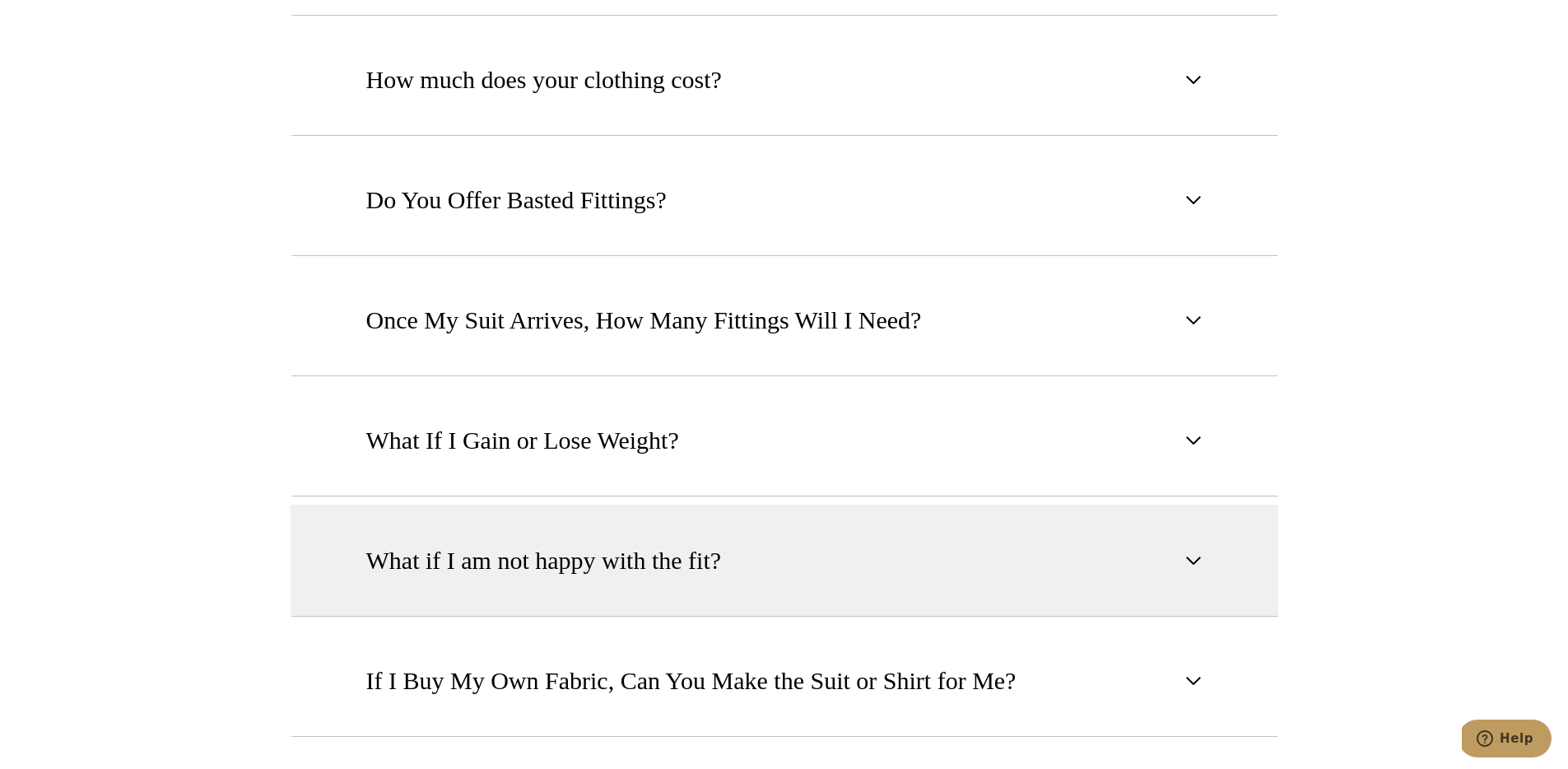
click at [397, 551] on span "What if I am not happy with the fit?" at bounding box center [544, 561] width 355 height 36
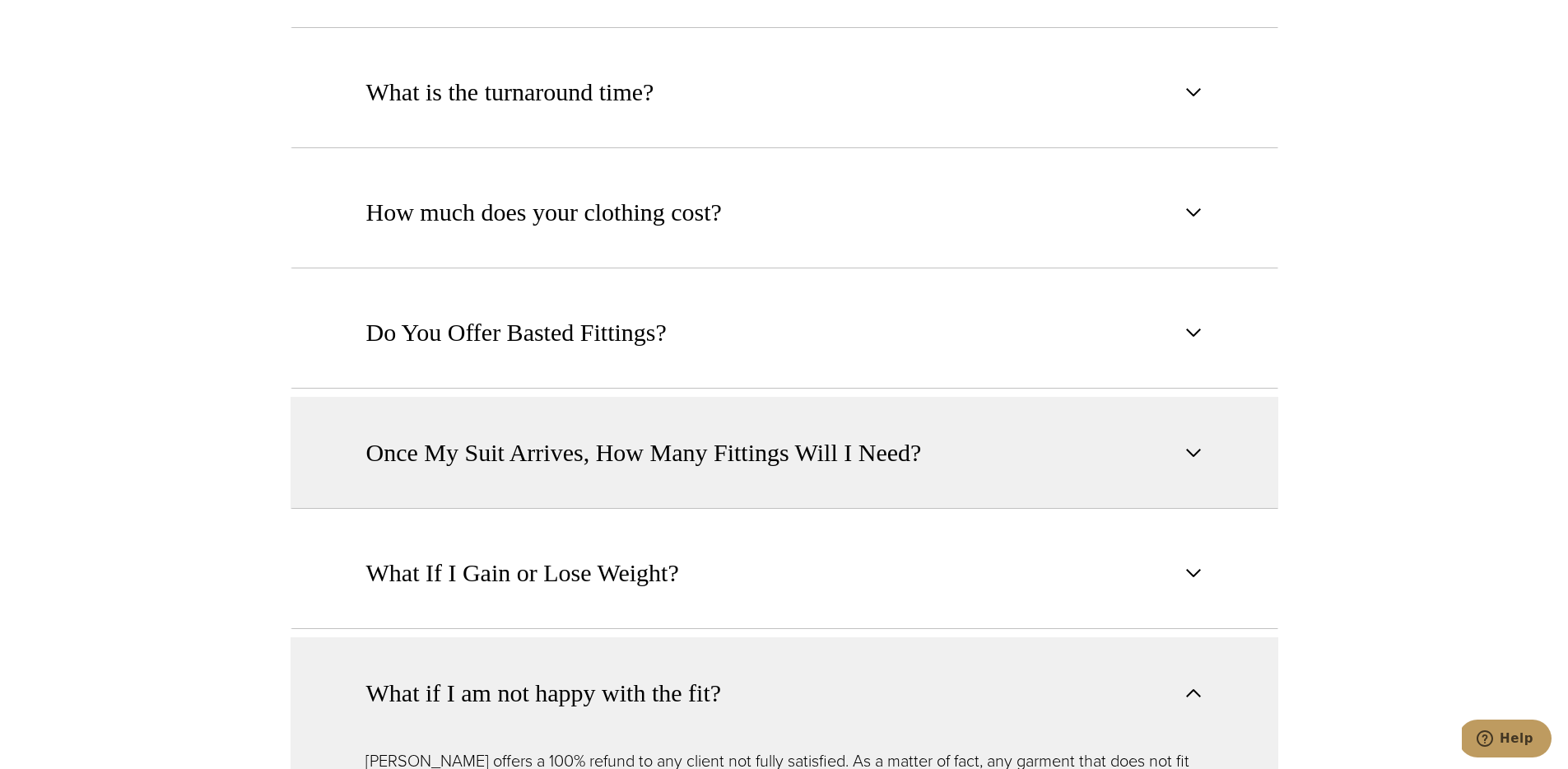
scroll to position [1261, 0]
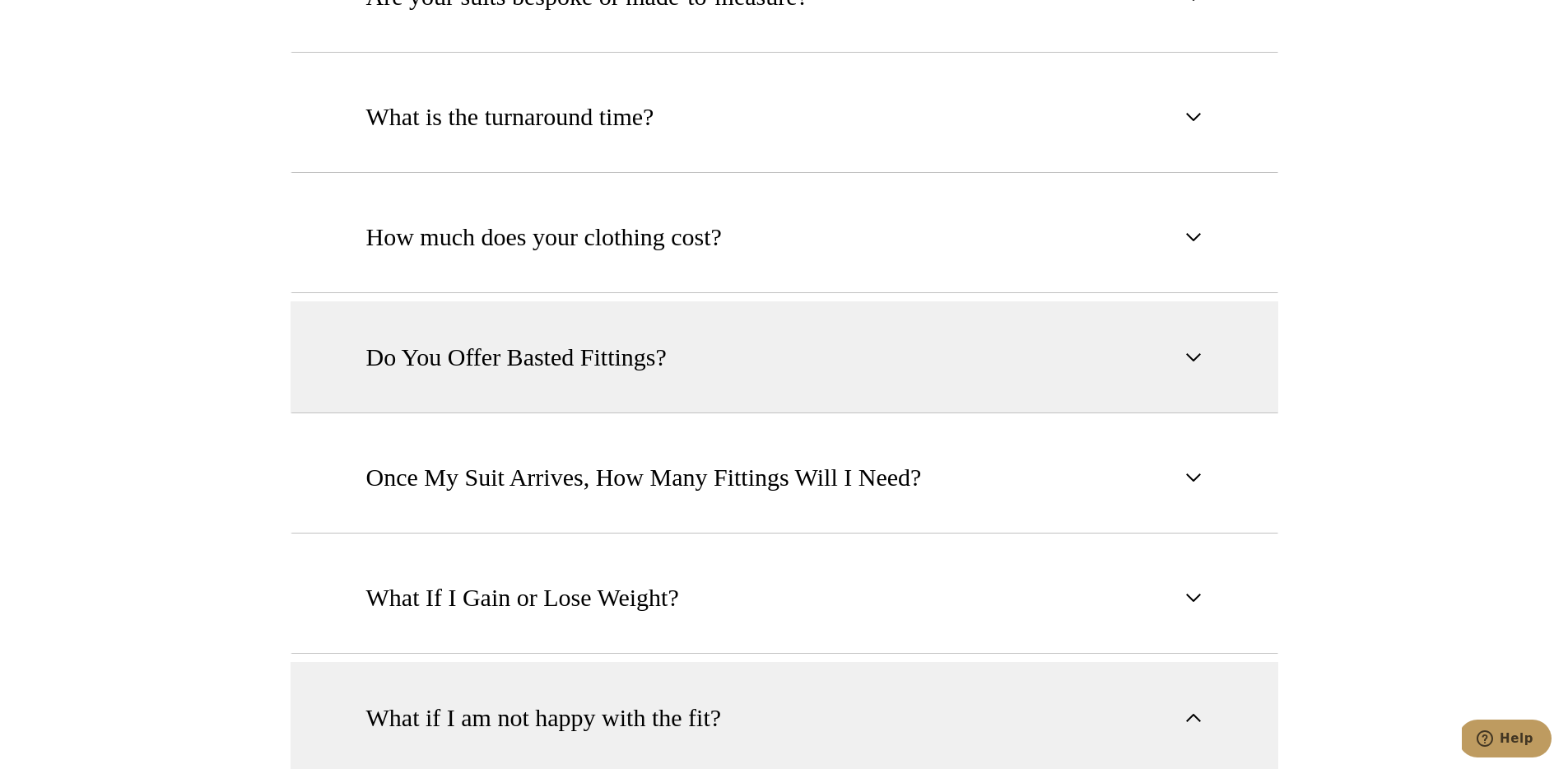
click at [482, 356] on button "Do You Offer Basted Fittings?" at bounding box center [784, 357] width 987 height 112
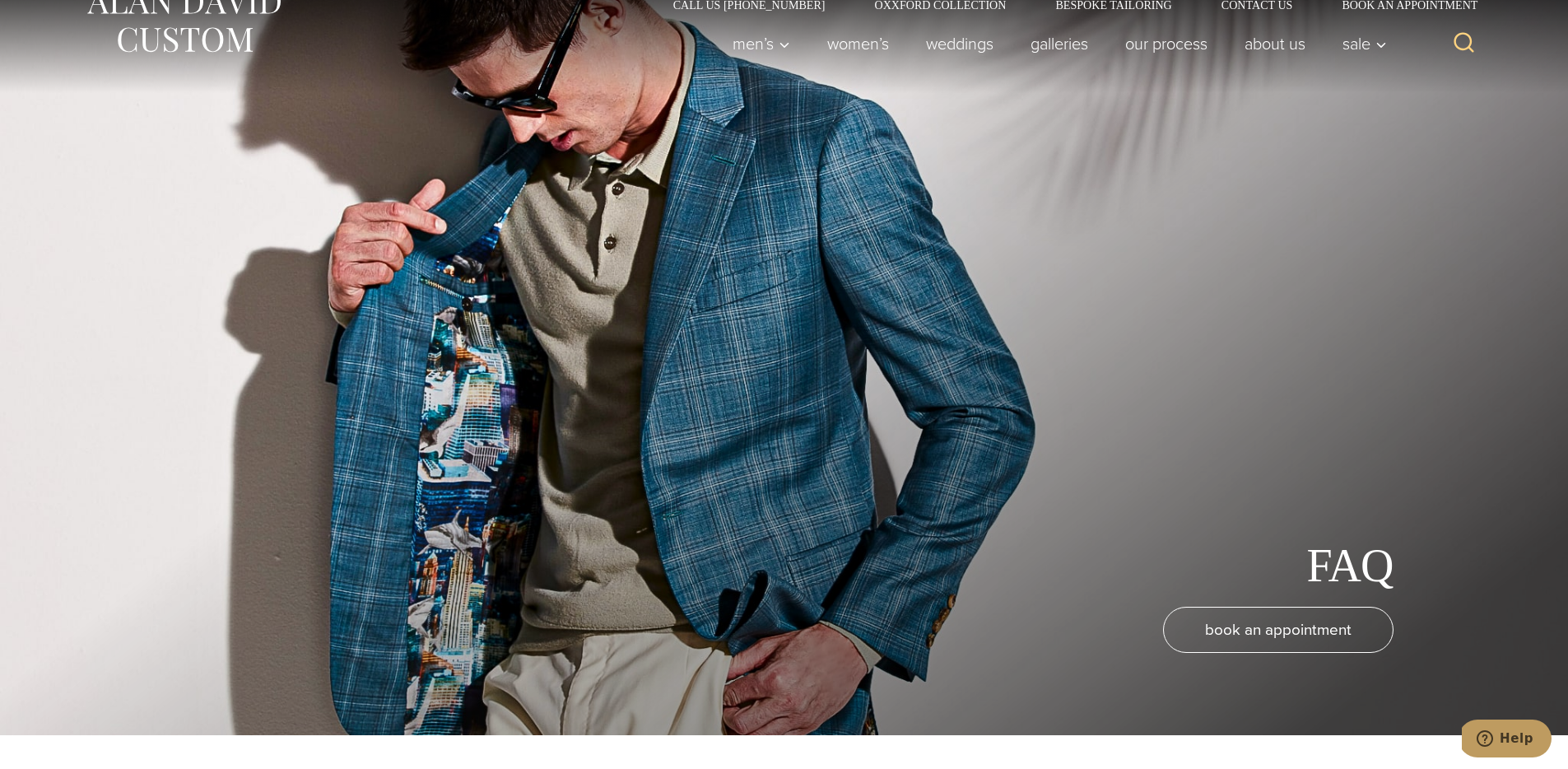
scroll to position [0, 0]
